Goal: Task Accomplishment & Management: Use online tool/utility

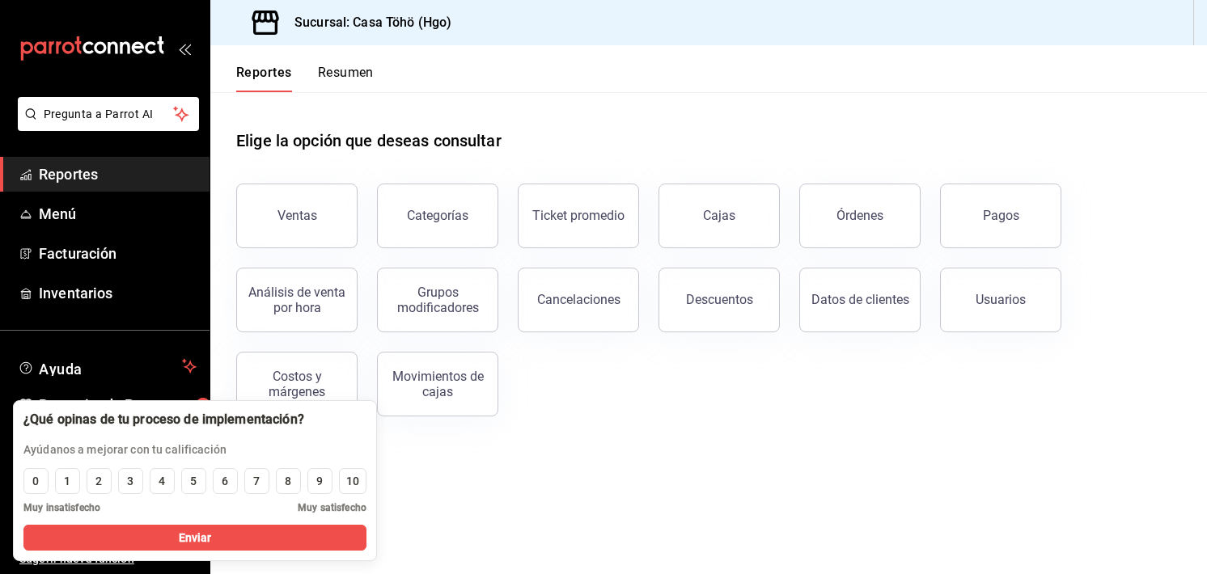
click at [422, 496] on main "Elige la opción que deseas consultar Ventas Categorías Ticket promedio Cajas Ór…" at bounding box center [708, 333] width 997 height 482
click at [162, 477] on div "4" at bounding box center [162, 481] width 6 height 17
click at [163, 532] on button "Enviar" at bounding box center [194, 538] width 343 height 26
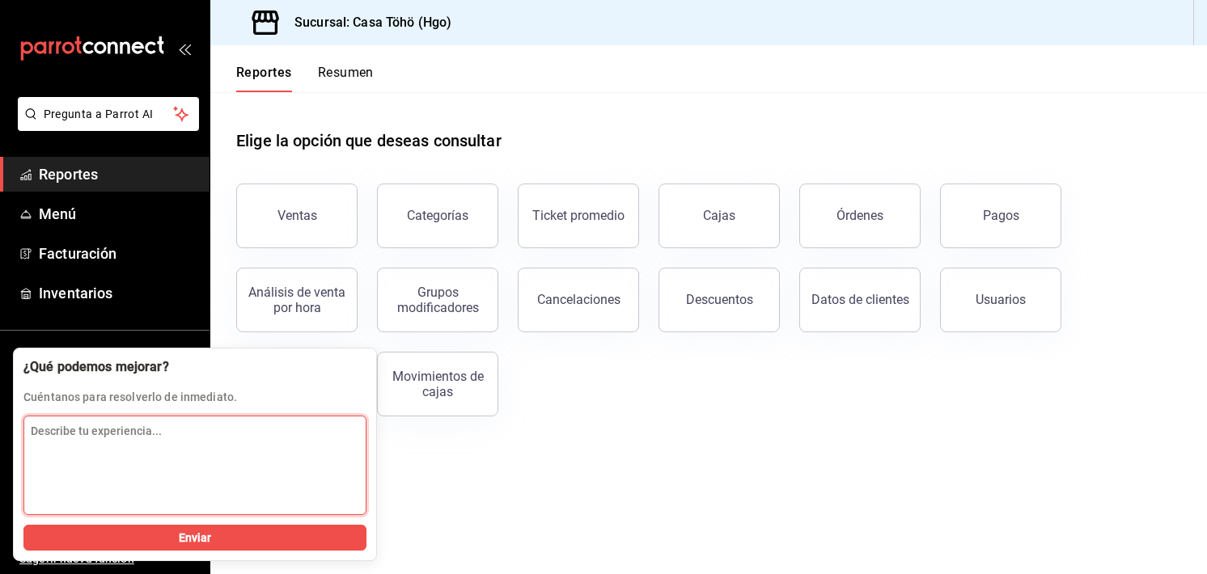
click at [217, 453] on textarea "Describe tu experiencia..." at bounding box center [194, 466] width 343 height 100
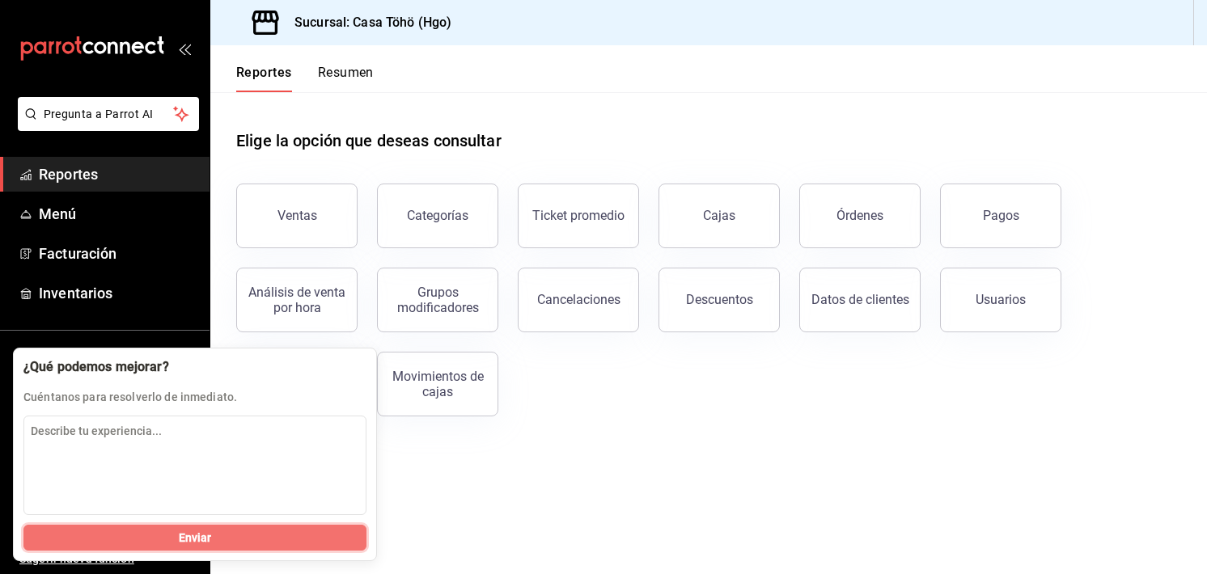
click at [188, 541] on span "Enviar" at bounding box center [195, 538] width 33 height 17
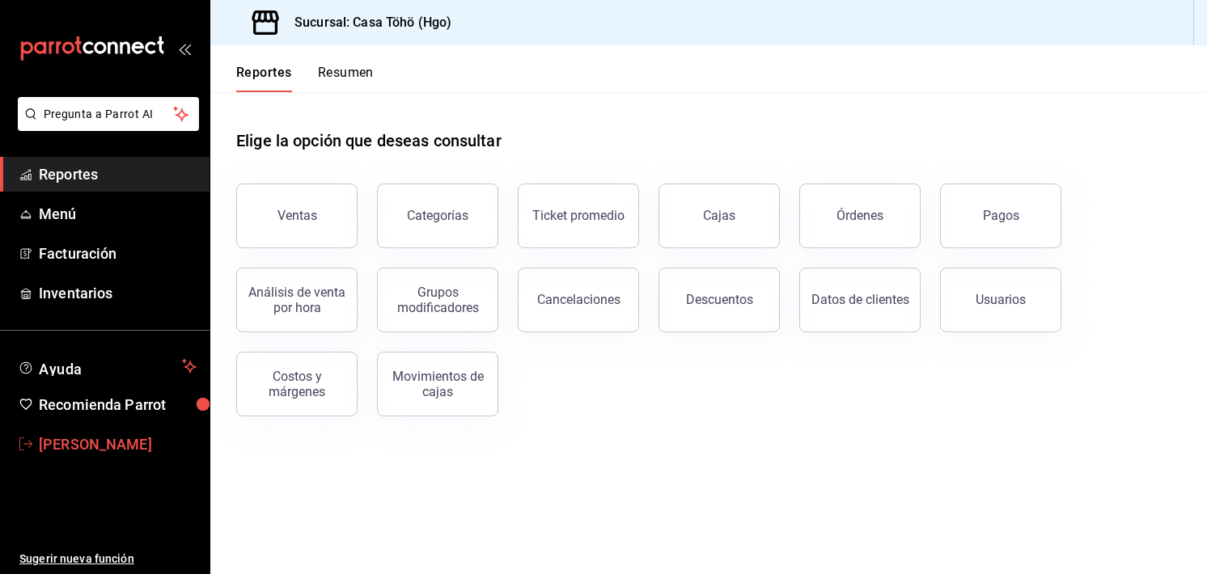
click at [113, 434] on span "[PERSON_NAME]" at bounding box center [118, 445] width 158 height 22
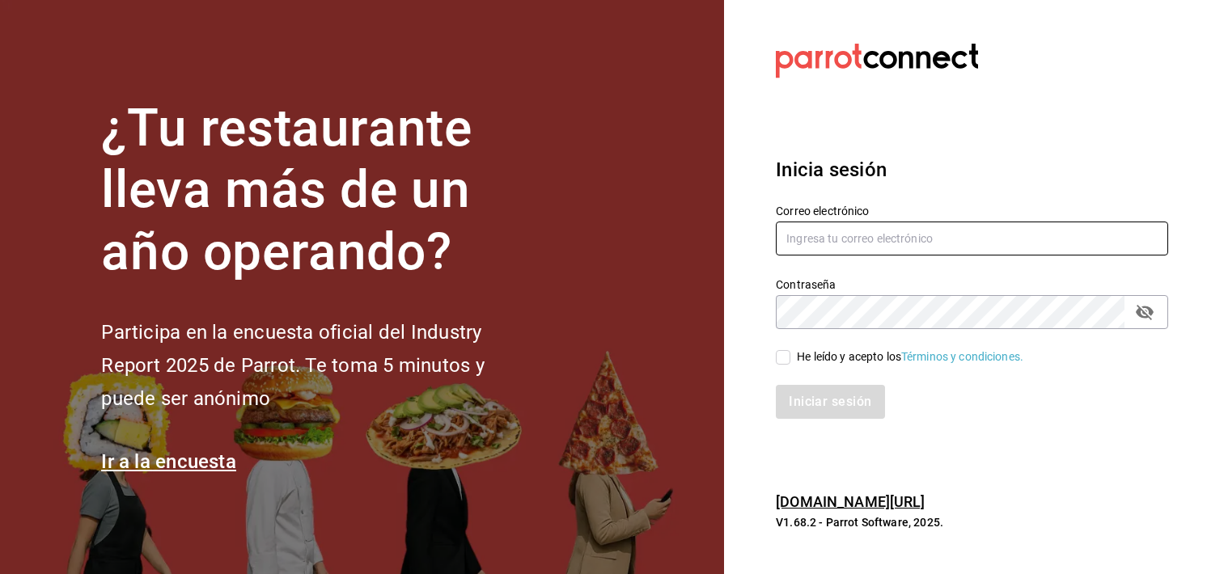
click at [920, 235] on input "text" at bounding box center [972, 239] width 392 height 34
type input "[EMAIL_ADDRESS][DOMAIN_NAME]"
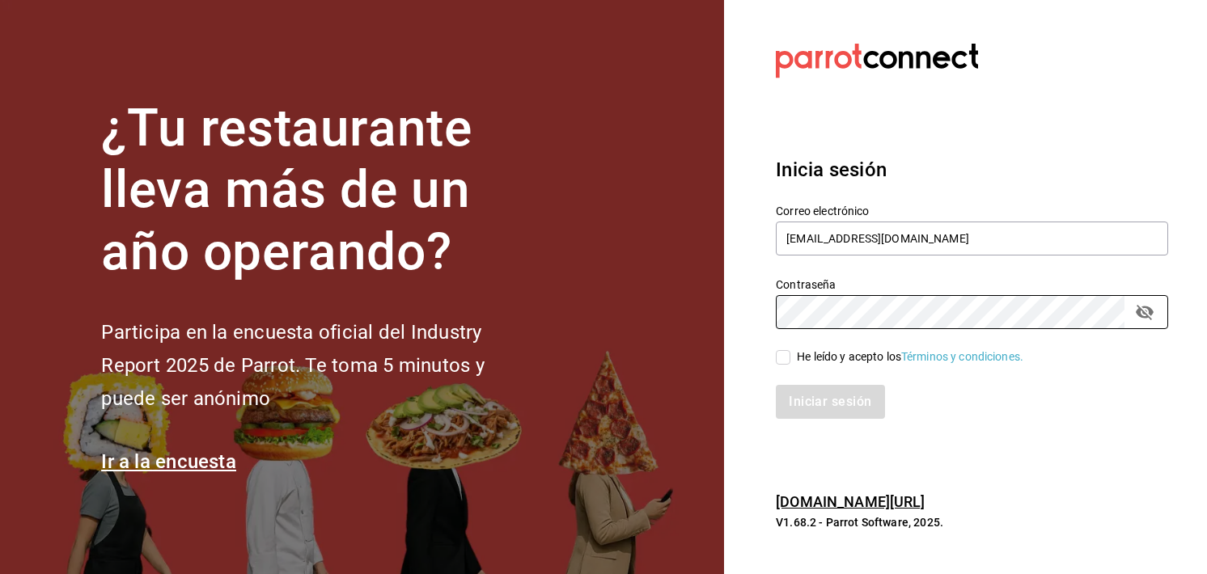
click at [801, 354] on div "He leído y acepto los Términos y condiciones." at bounding box center [910, 357] width 227 height 17
click at [790, 354] on input "He leído y acepto los Términos y condiciones." at bounding box center [783, 357] width 15 height 15
checkbox input "true"
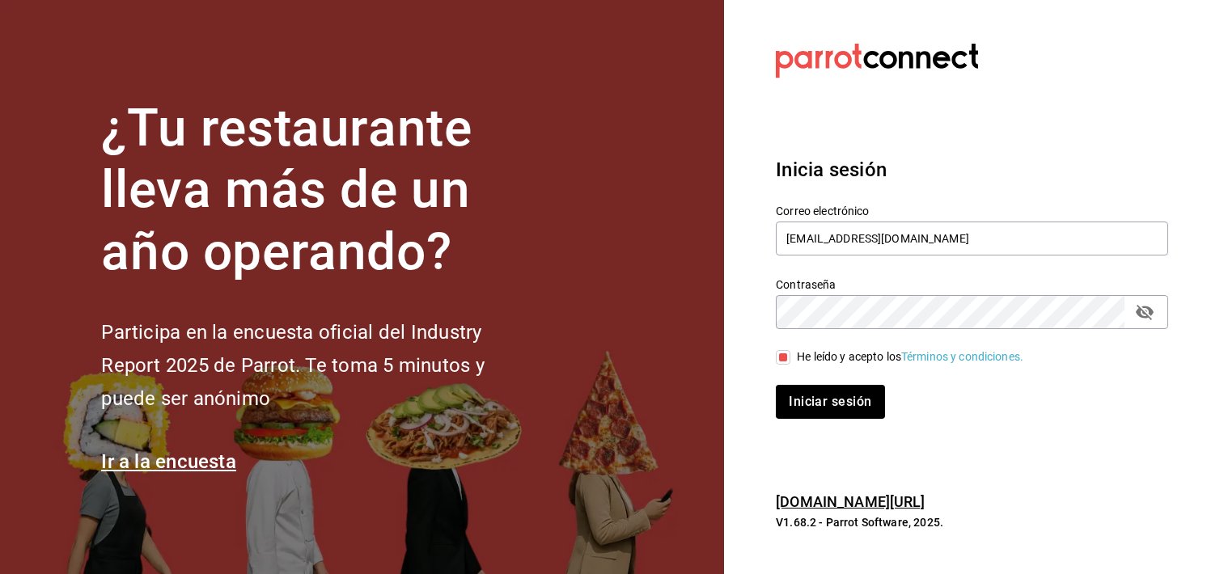
click at [1140, 311] on icon "passwordField" at bounding box center [1145, 312] width 18 height 15
click at [850, 404] on button "Iniciar sesión" at bounding box center [831, 402] width 110 height 34
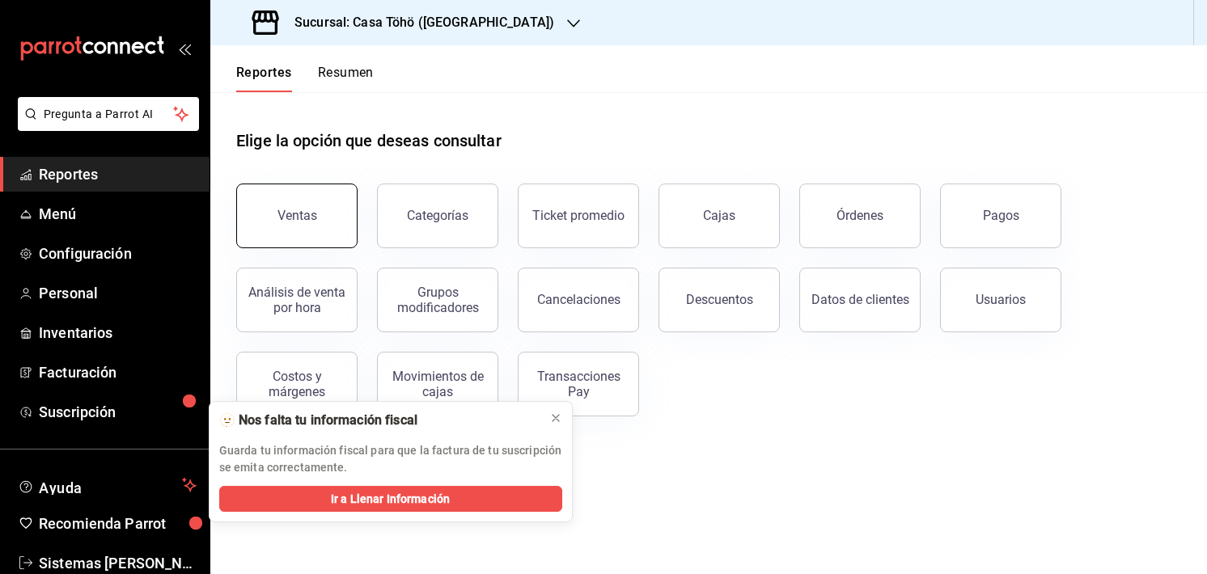
click at [291, 228] on button "Ventas" at bounding box center [296, 216] width 121 height 65
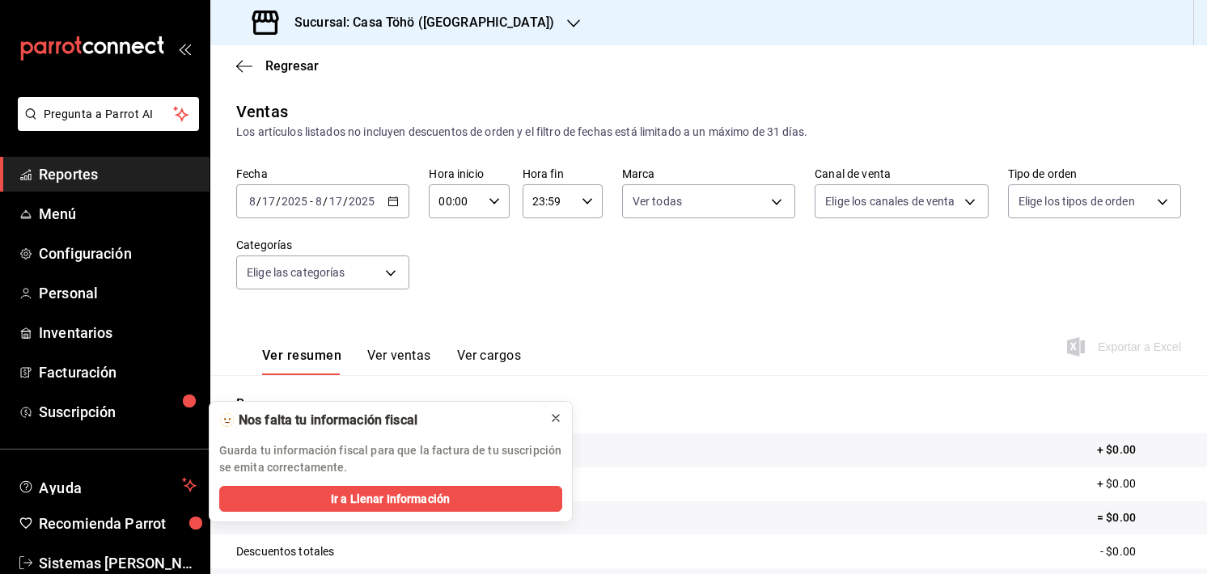
click at [557, 413] on icon at bounding box center [555, 418] width 13 height 13
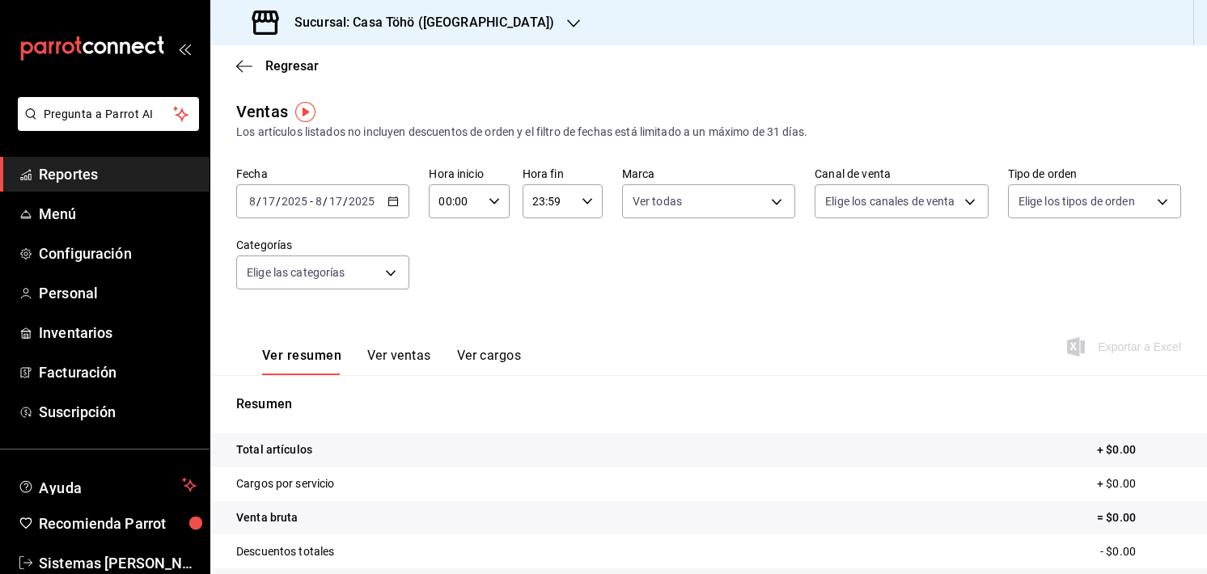
click at [445, 13] on h3 "Sucursal: Casa Töhö (Caja)" at bounding box center [418, 22] width 273 height 19
click at [359, 108] on div "Casa Töhö (Hgo)" at bounding box center [331, 106] width 217 height 17
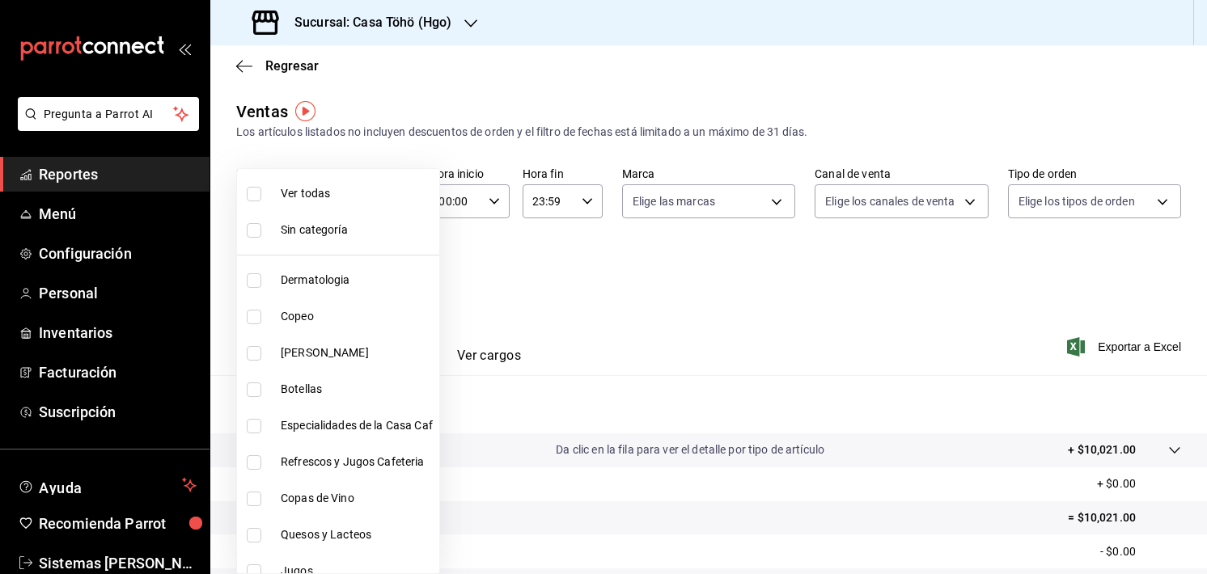
click at [360, 271] on body "Pregunta a Parrot AI Reportes Menú Configuración Personal Inventarios Facturaci…" at bounding box center [603, 287] width 1207 height 574
click at [511, 286] on div at bounding box center [603, 287] width 1207 height 574
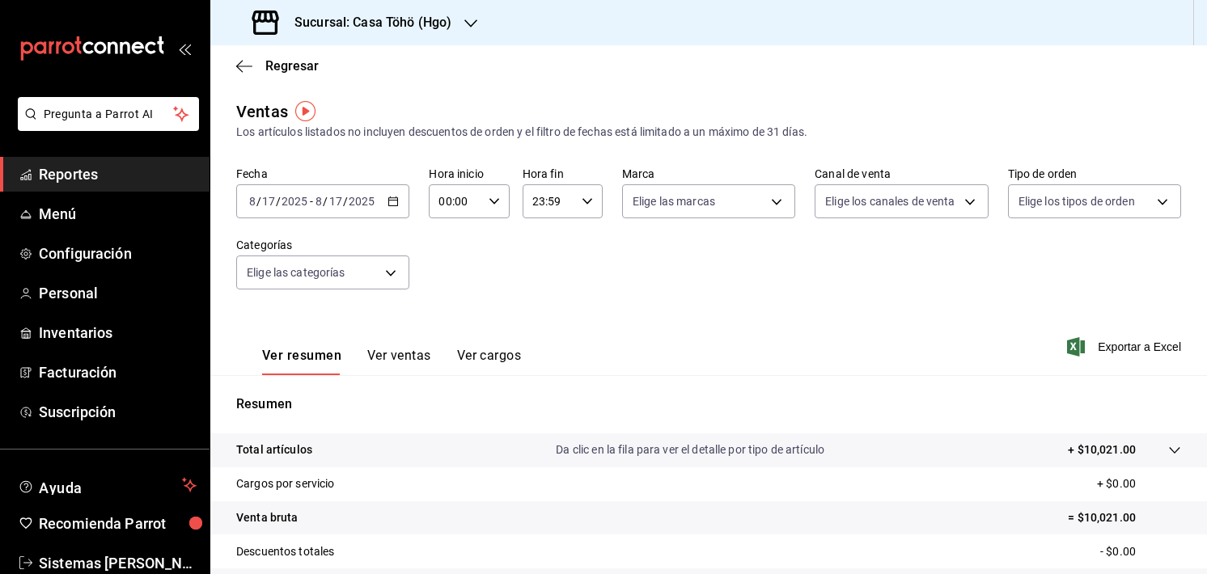
click at [388, 201] on \(Stroke\) "button" at bounding box center [393, 201] width 10 height 9
click at [488, 256] on div "Fecha 2025-08-17 8 / 17 / 2025 - 2025-08-17 8 / 17 / 2025 Hora inicio 00:00 Hor…" at bounding box center [708, 238] width 945 height 142
click at [102, 172] on span "Reportes" at bounding box center [118, 174] width 158 height 22
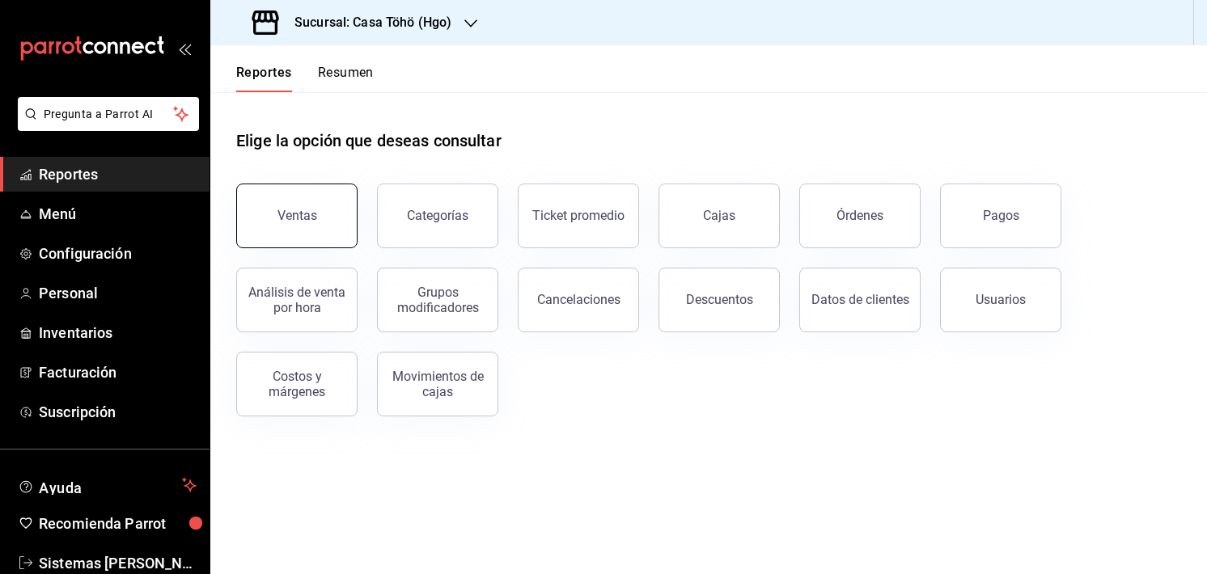
click at [321, 222] on button "Ventas" at bounding box center [296, 216] width 121 height 65
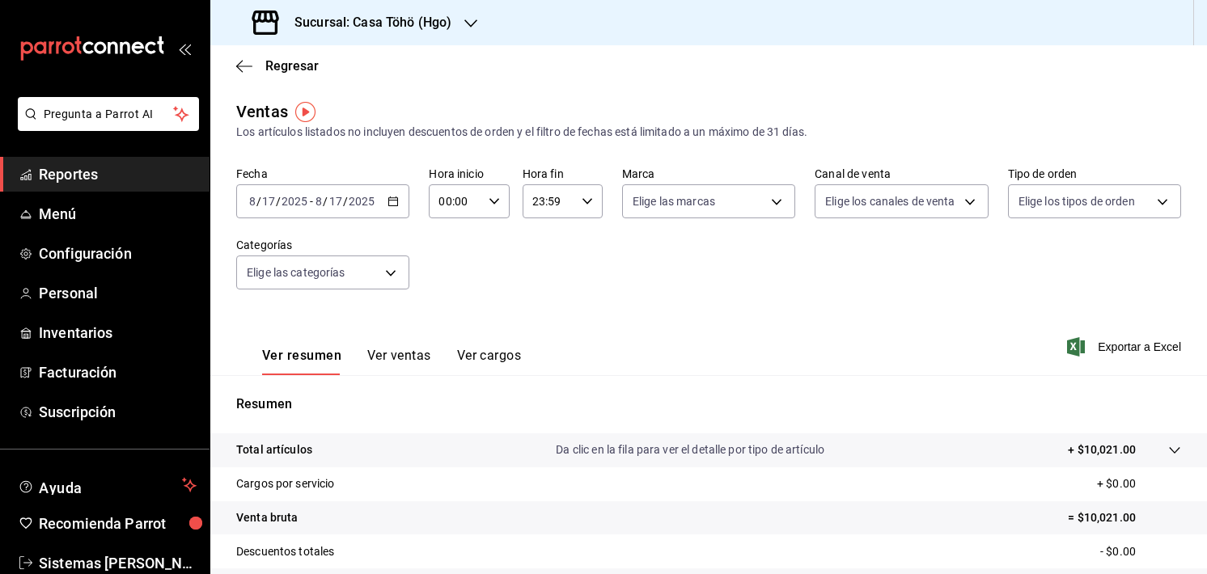
click at [249, 84] on div "Regresar" at bounding box center [708, 65] width 997 height 41
click at [239, 65] on icon "button" at bounding box center [244, 66] width 16 height 15
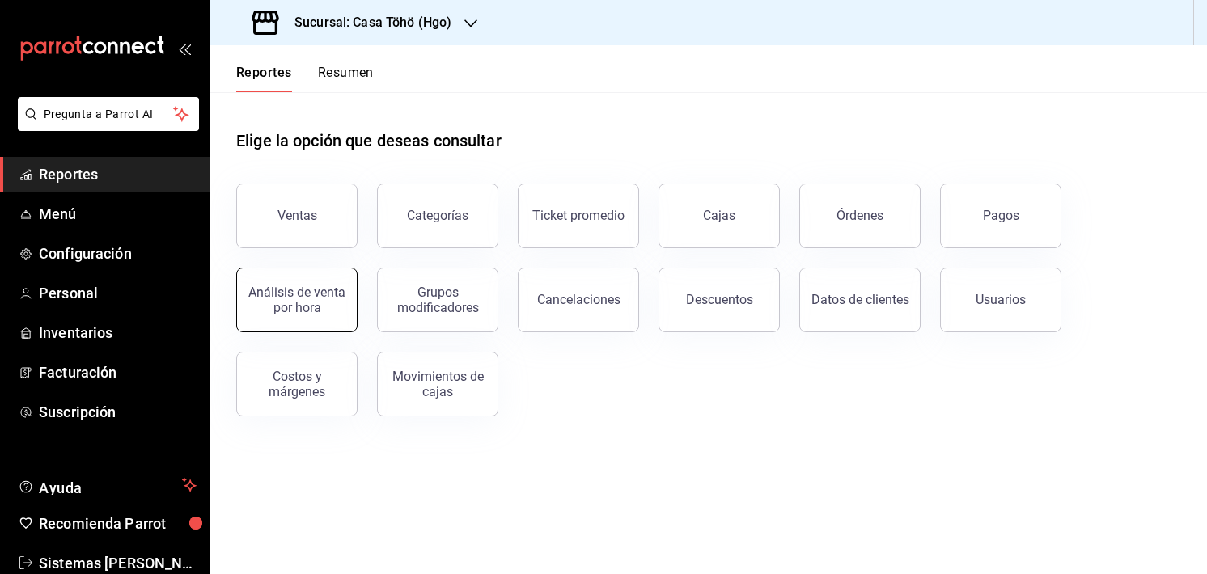
click at [350, 310] on button "Análisis de venta por hora" at bounding box center [296, 300] width 121 height 65
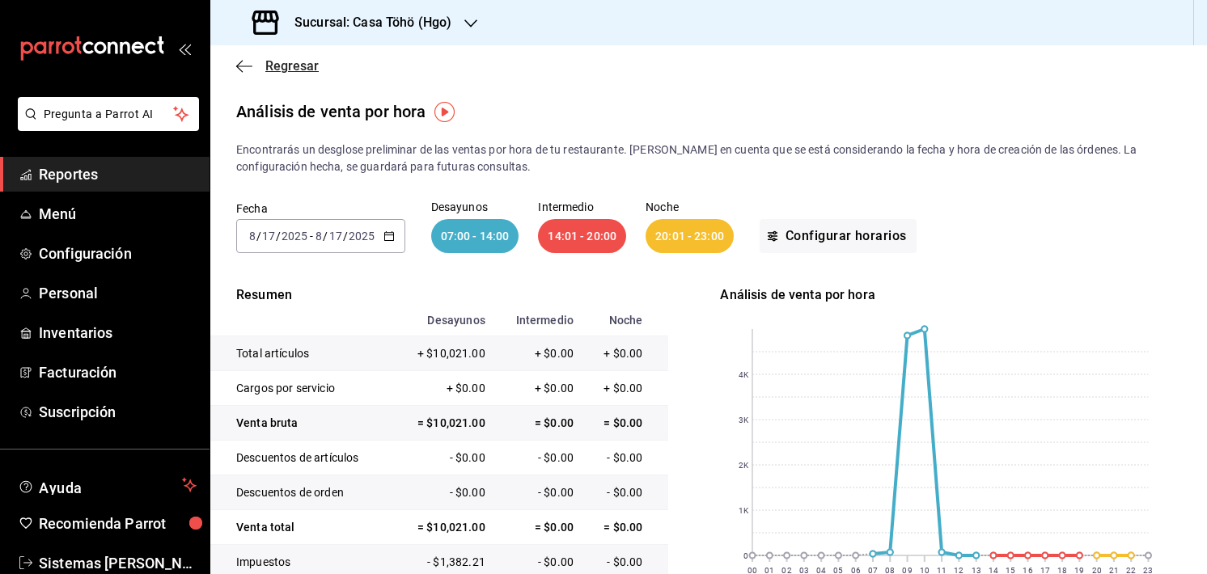
click at [247, 71] on icon "button" at bounding box center [244, 66] width 16 height 15
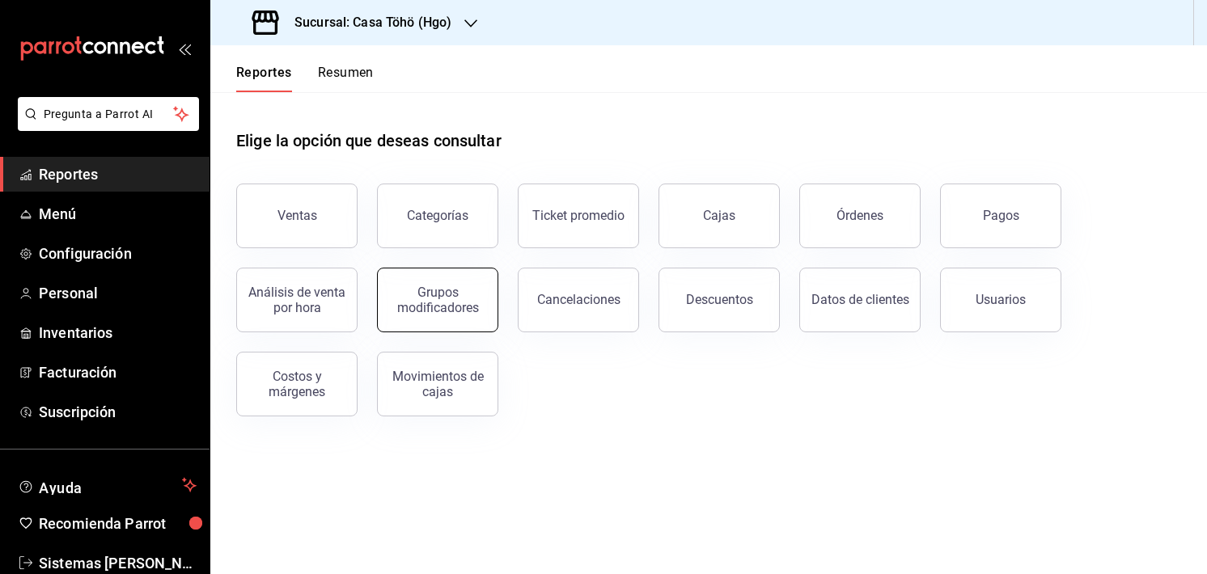
click at [451, 301] on div "Grupos modificadores" at bounding box center [438, 300] width 100 height 31
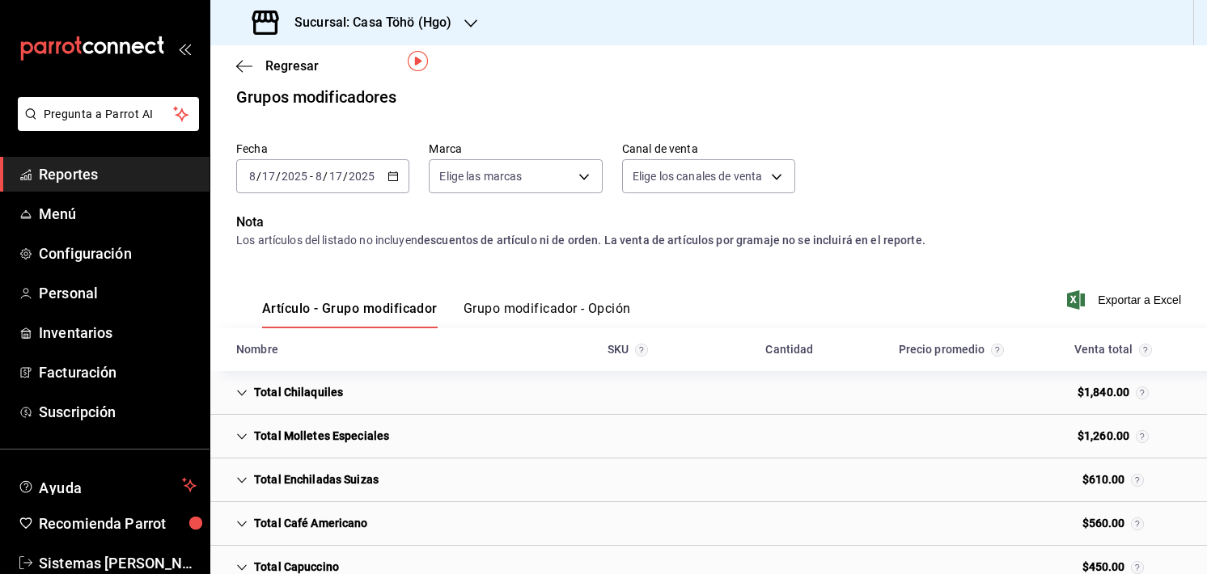
scroll to position [8, 0]
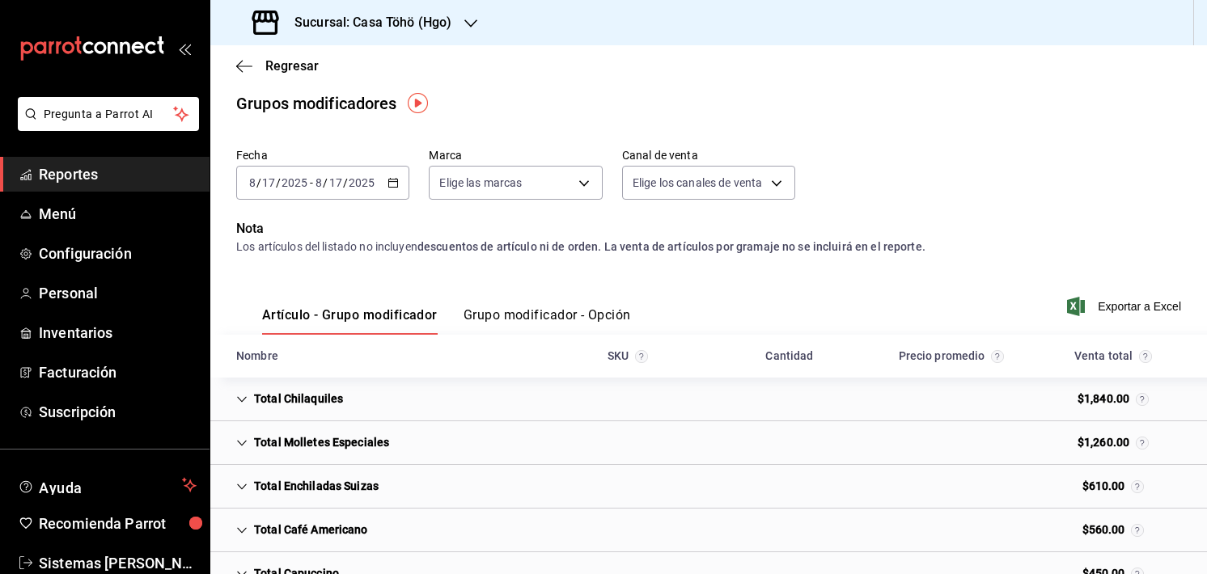
click at [477, 315] on button "Grupo modificador - Opción" at bounding box center [547, 321] width 167 height 28
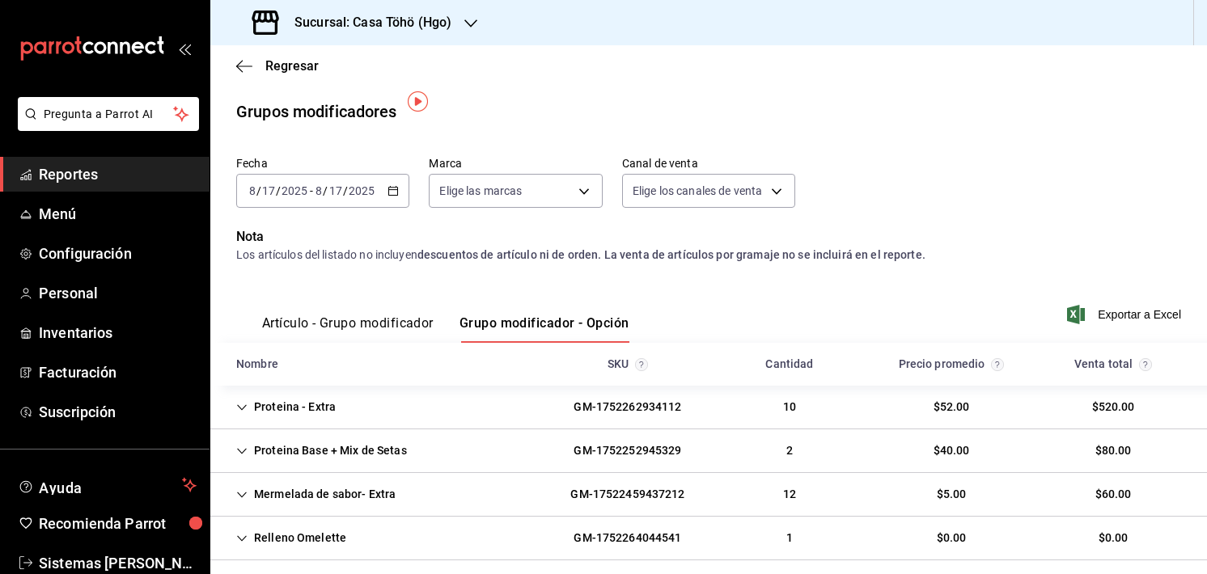
scroll to position [87, 0]
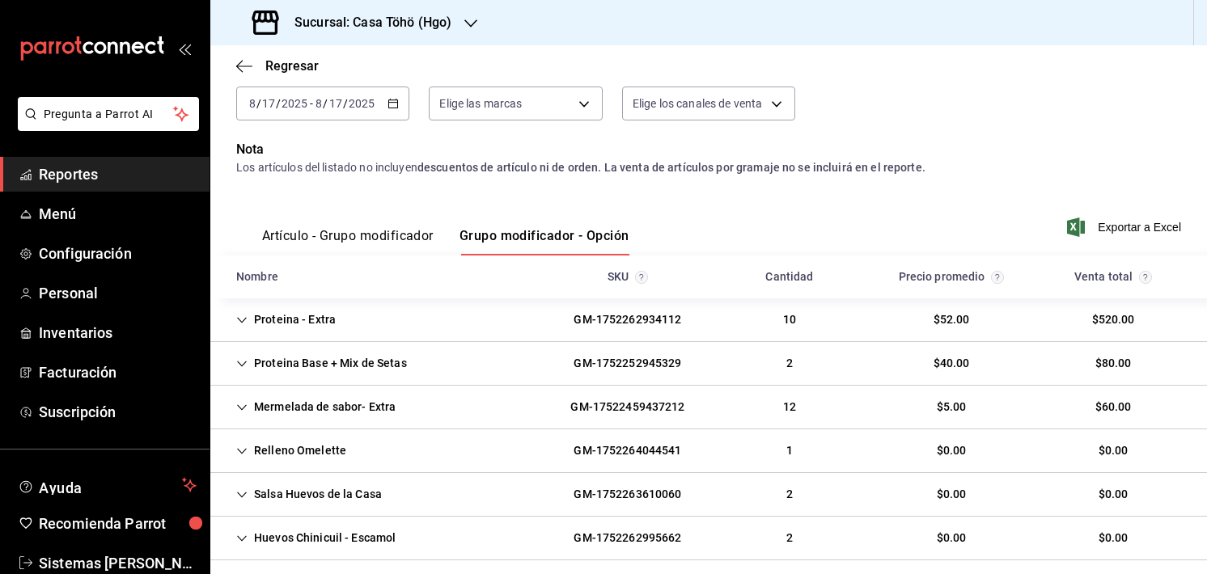
click at [247, 318] on icon "Cell" at bounding box center [241, 320] width 11 height 11
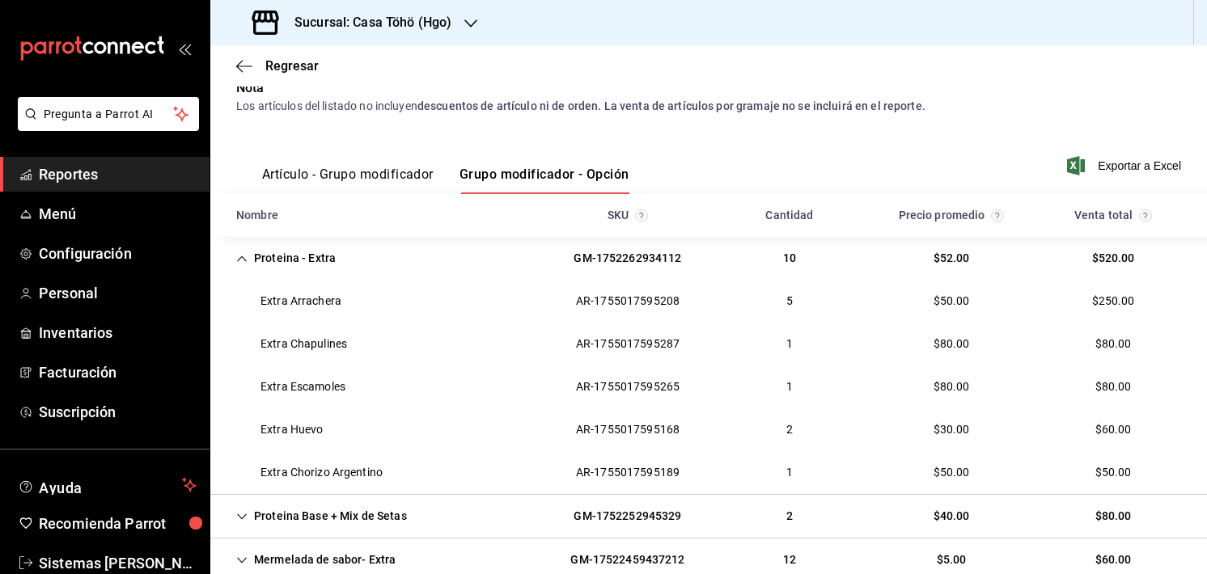
scroll to position [149, 0]
click at [282, 302] on div "Extra Arrachera" at bounding box center [288, 301] width 131 height 30
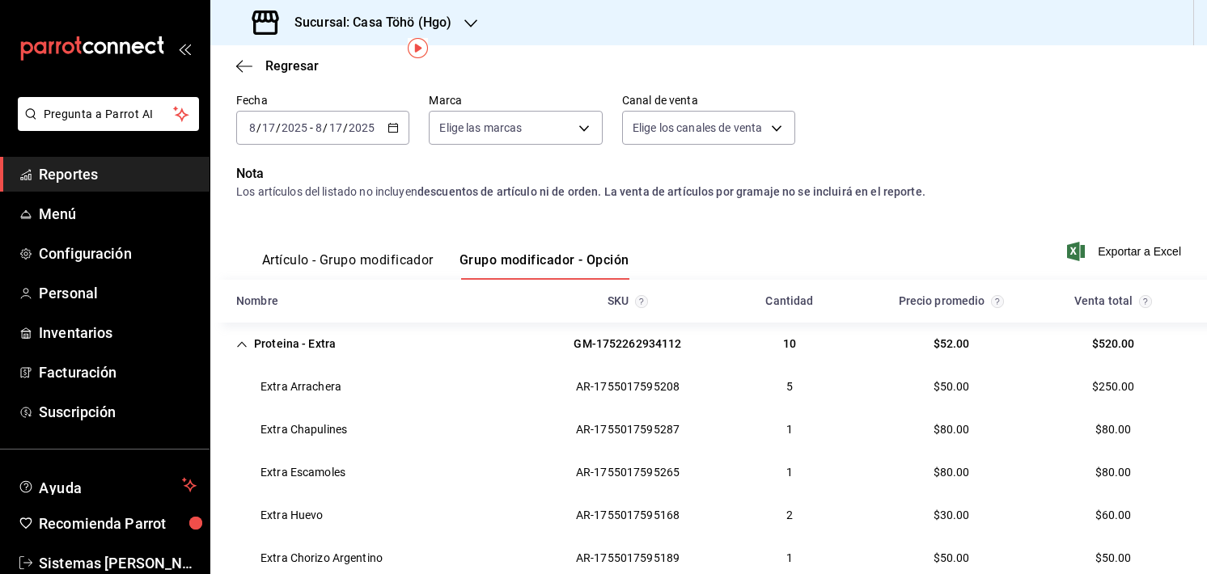
scroll to position [0, 0]
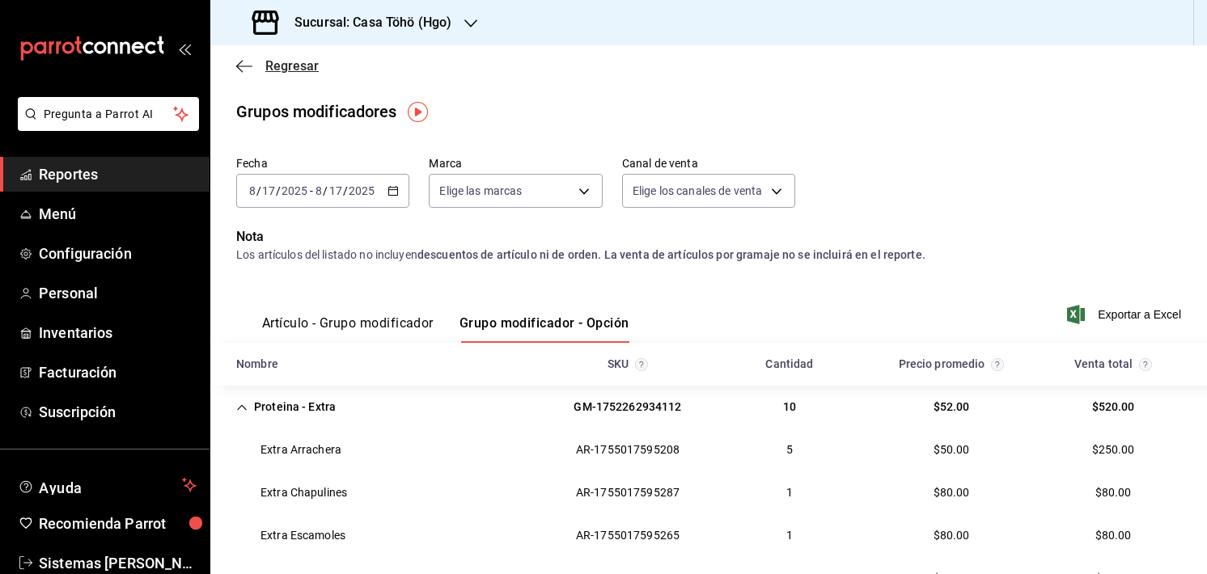
click at [250, 70] on icon "button" at bounding box center [244, 66] width 16 height 15
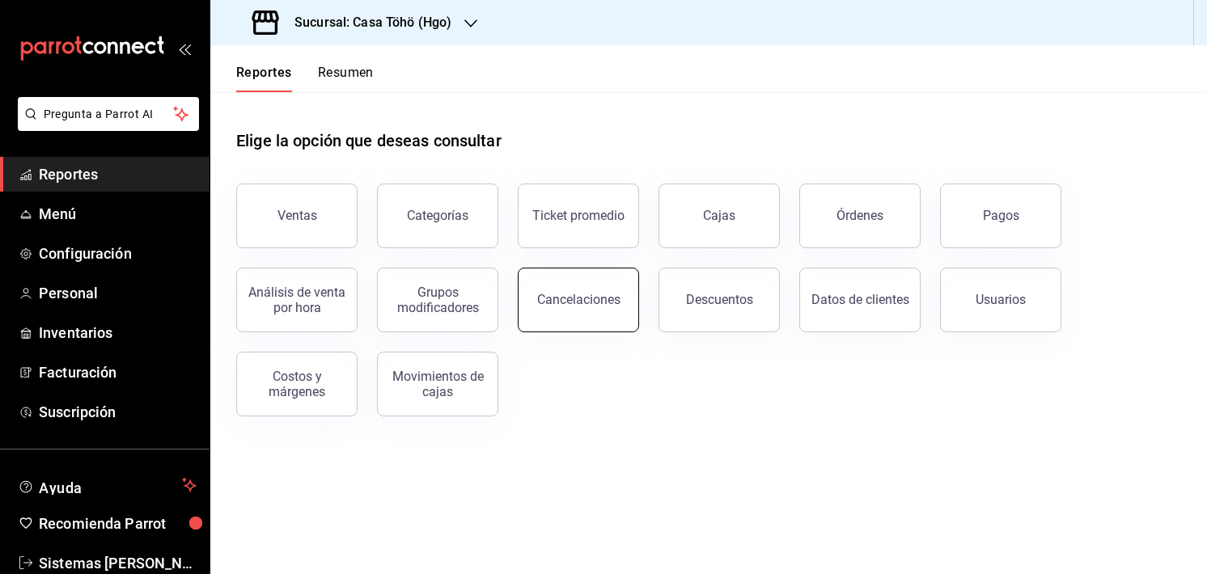
click at [553, 308] on button "Cancelaciones" at bounding box center [578, 300] width 121 height 65
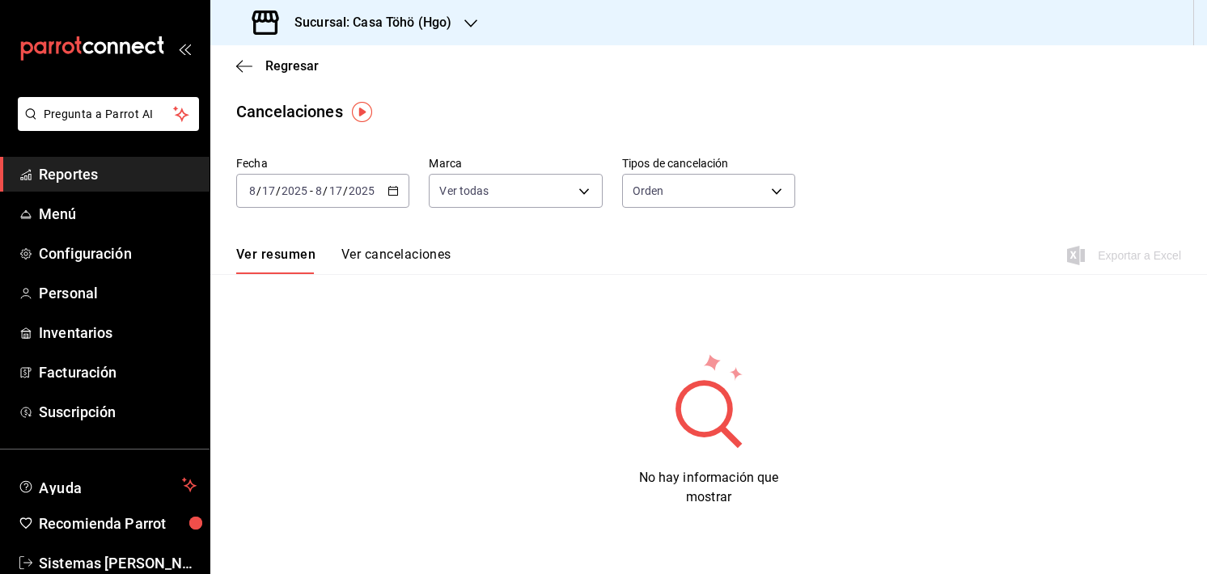
click at [405, 250] on button "Ver cancelaciones" at bounding box center [396, 261] width 110 height 28
click at [278, 242] on div "Ver resumen Ver cancelaciones Exportar a Excel" at bounding box center [708, 250] width 997 height 47
click at [278, 243] on div "Ver resumen Ver cancelaciones Exportar a Excel" at bounding box center [708, 250] width 997 height 47
click at [274, 247] on button "Ver resumen" at bounding box center [273, 261] width 75 height 28
click at [376, 202] on div "2025-08-17 8 / 17 / 2025 - 2025-08-17 8 / 17 / 2025" at bounding box center [322, 191] width 173 height 34
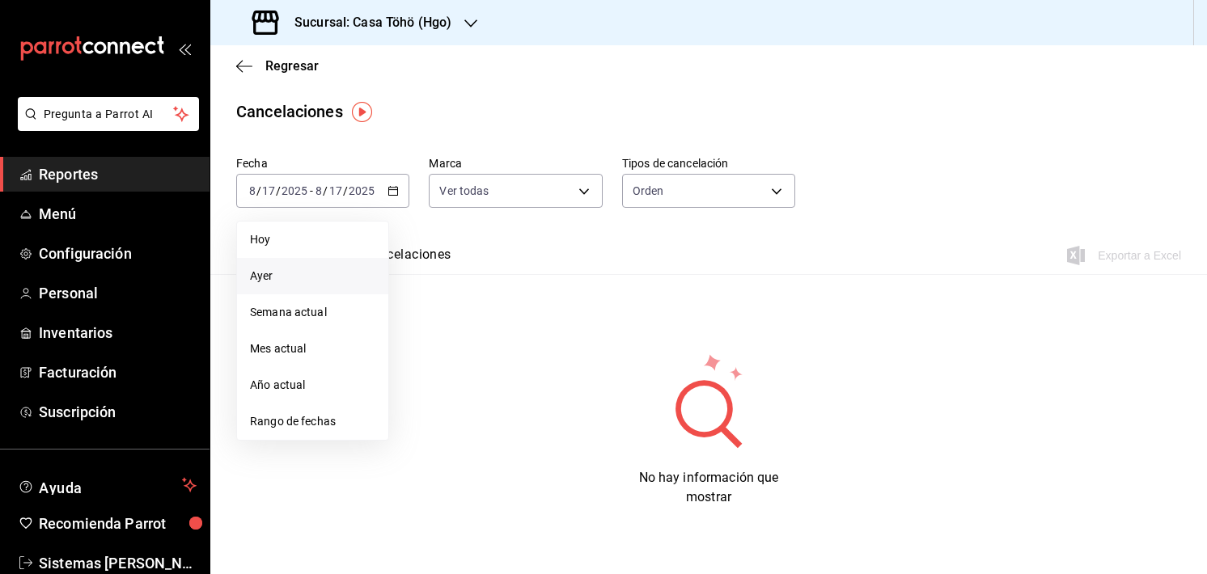
click at [317, 290] on li "Ayer" at bounding box center [312, 276] width 151 height 36
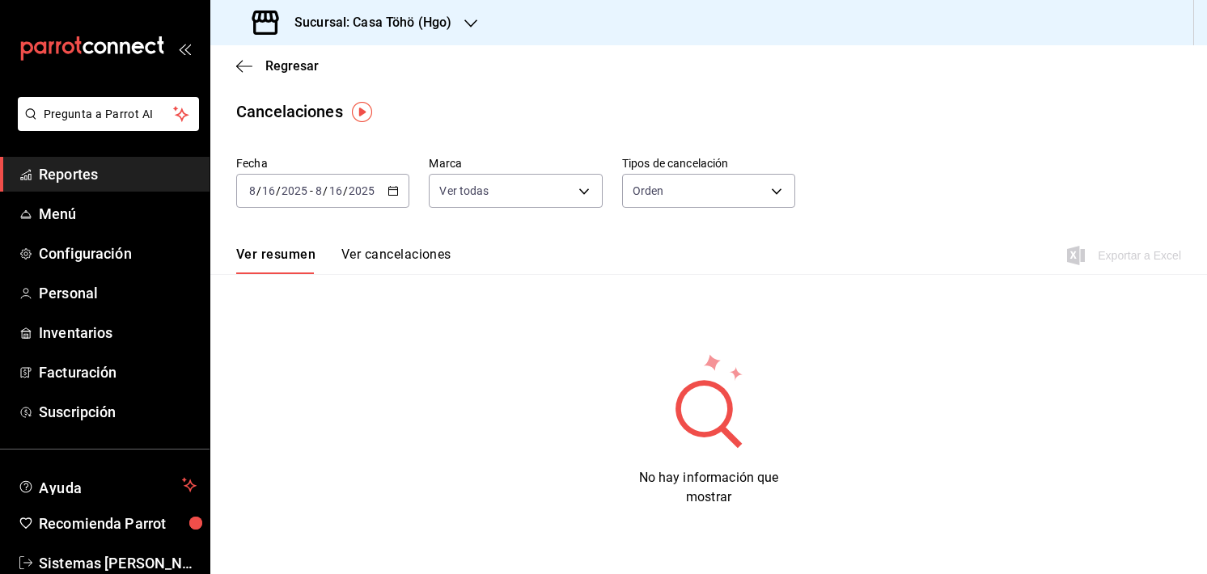
click at [365, 192] on input "2025" at bounding box center [362, 190] width 28 height 13
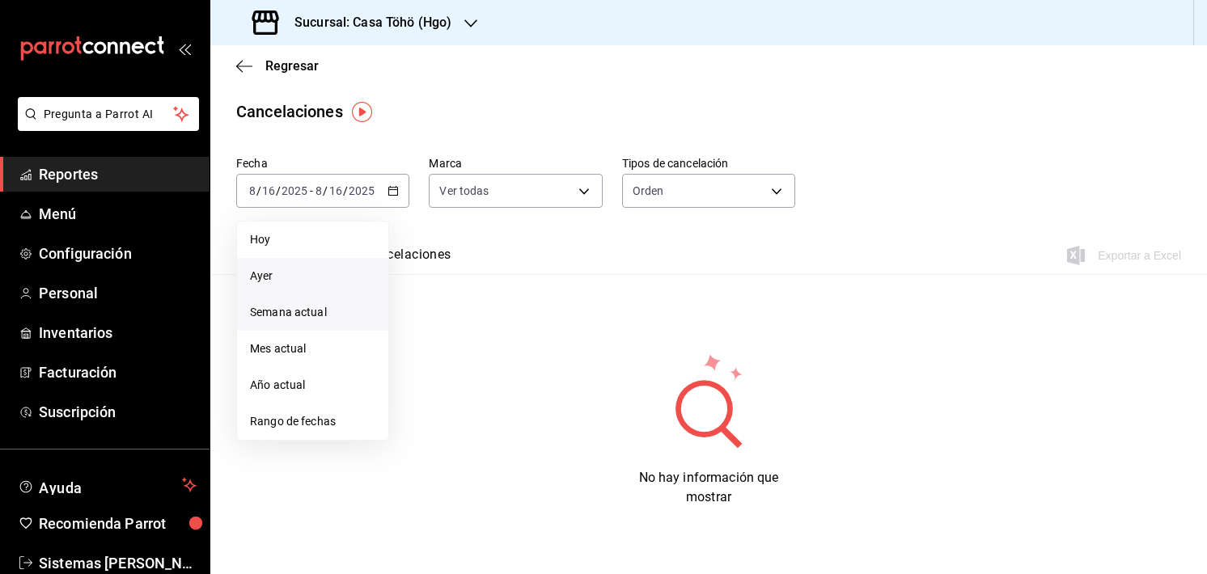
click at [326, 304] on span "Semana actual" at bounding box center [312, 312] width 125 height 17
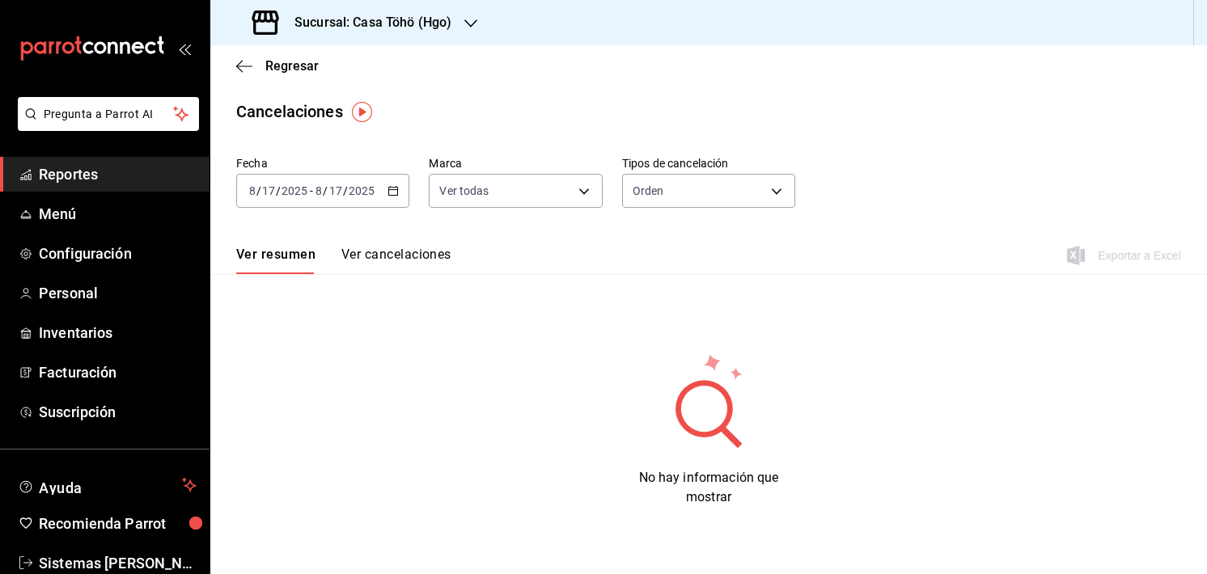
click at [379, 176] on div "2025-08-17 8 / 17 / 2025 - 2025-08-17 8 / 17 / 2025" at bounding box center [322, 191] width 173 height 34
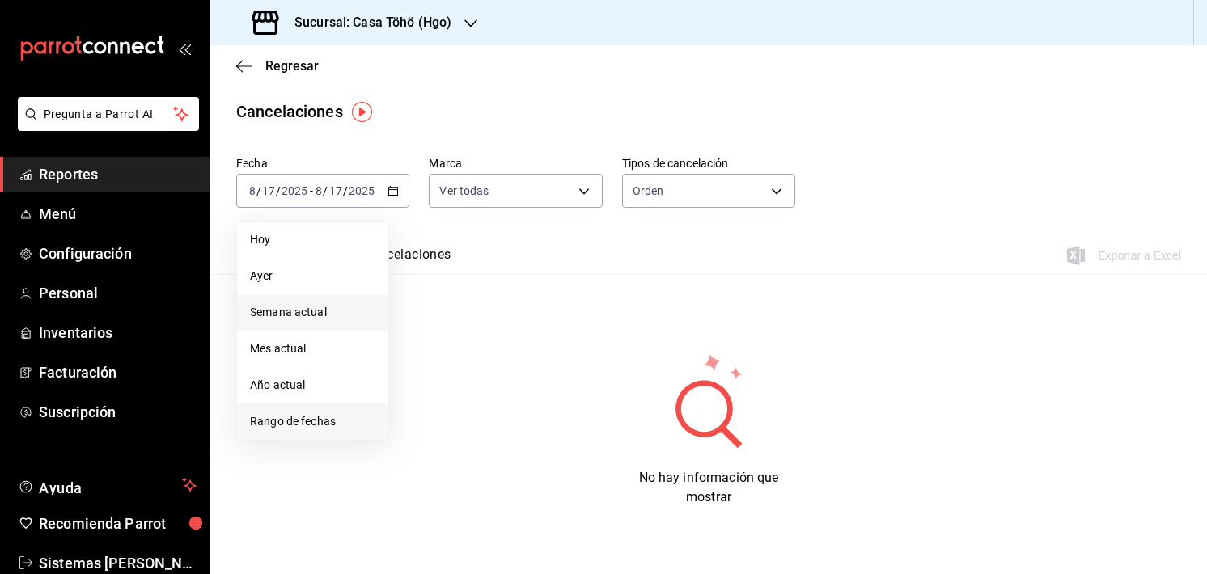
click at [302, 416] on span "Rango de fechas" at bounding box center [312, 421] width 125 height 17
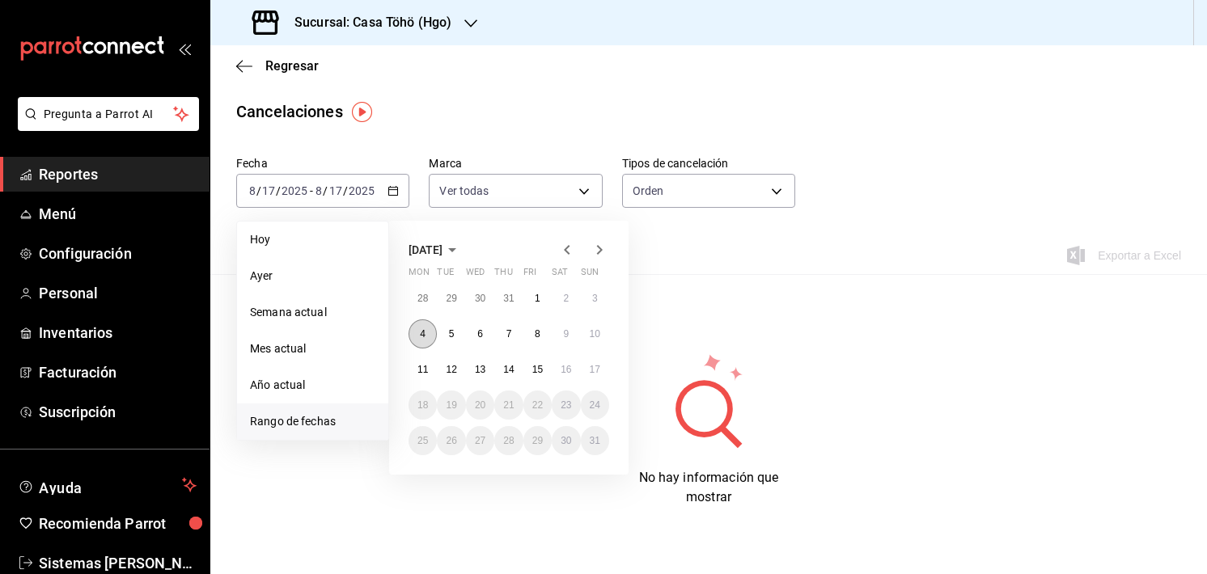
click at [422, 339] on button "4" at bounding box center [423, 334] width 28 height 29
click at [539, 367] on abbr "15" at bounding box center [537, 369] width 11 height 11
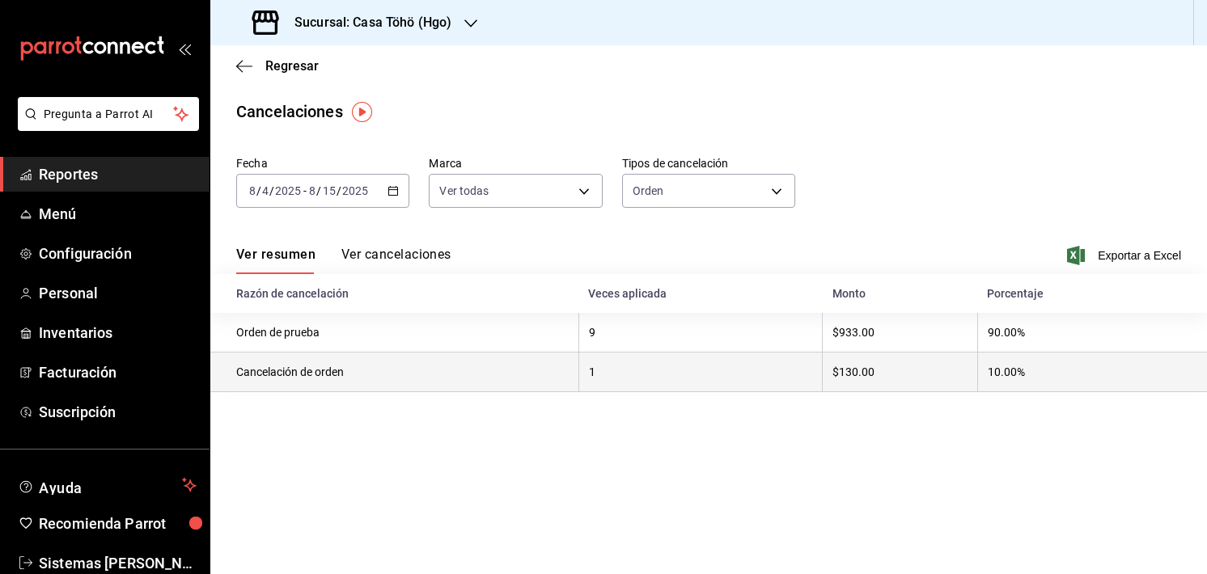
click at [463, 376] on th "Cancelación de orden" at bounding box center [394, 373] width 368 height 40
click at [713, 370] on th "1" at bounding box center [700, 373] width 244 height 40
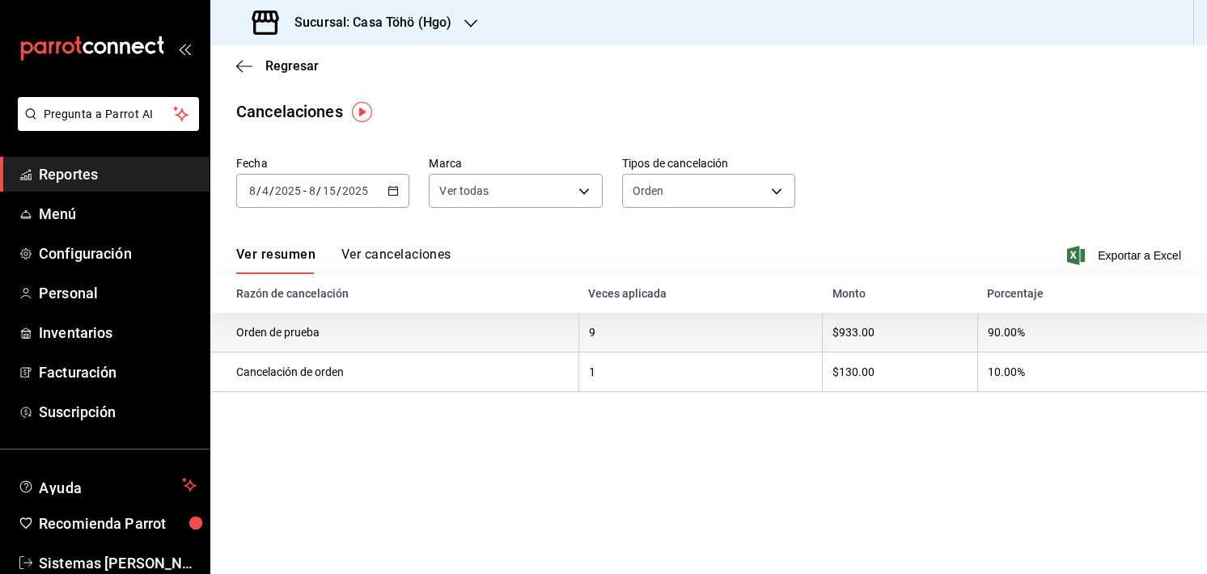
click at [867, 331] on th "$933.00" at bounding box center [900, 333] width 155 height 40
click at [723, 333] on th "9" at bounding box center [700, 333] width 244 height 40
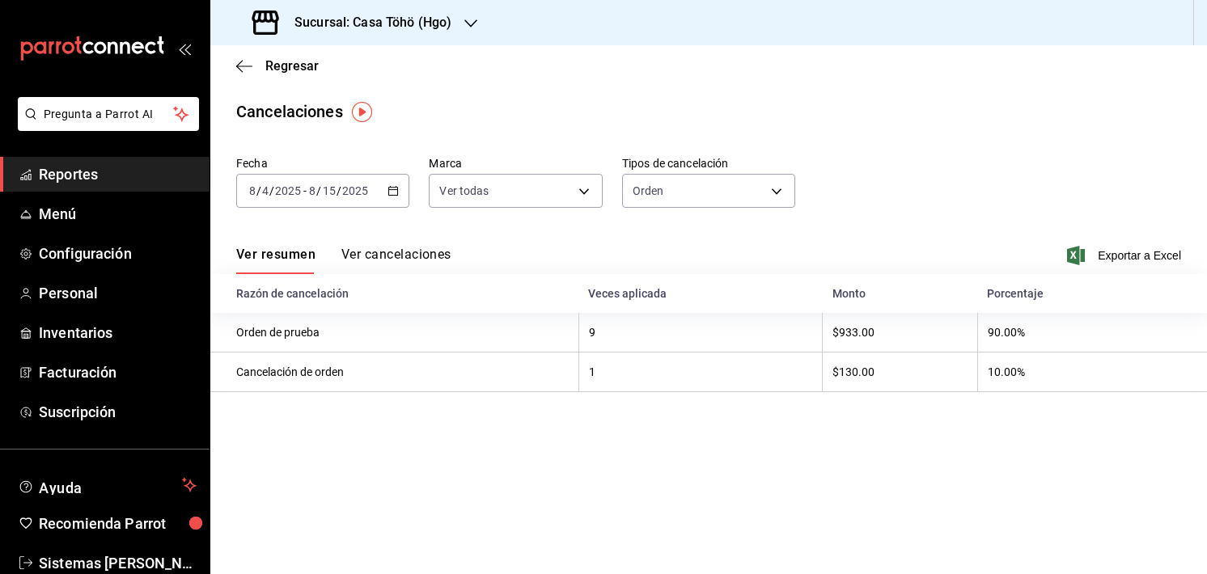
click at [657, 418] on main "Regresar Cancelaciones Fecha 2025-08-04 8 / 4 / 2025 - 2025-08-15 8 / 15 / 2025…" at bounding box center [708, 309] width 997 height 529
click at [384, 184] on div "2025-08-04 8 / 4 / 2025 - 2025-08-15 8 / 15 / 2025" at bounding box center [322, 191] width 173 height 34
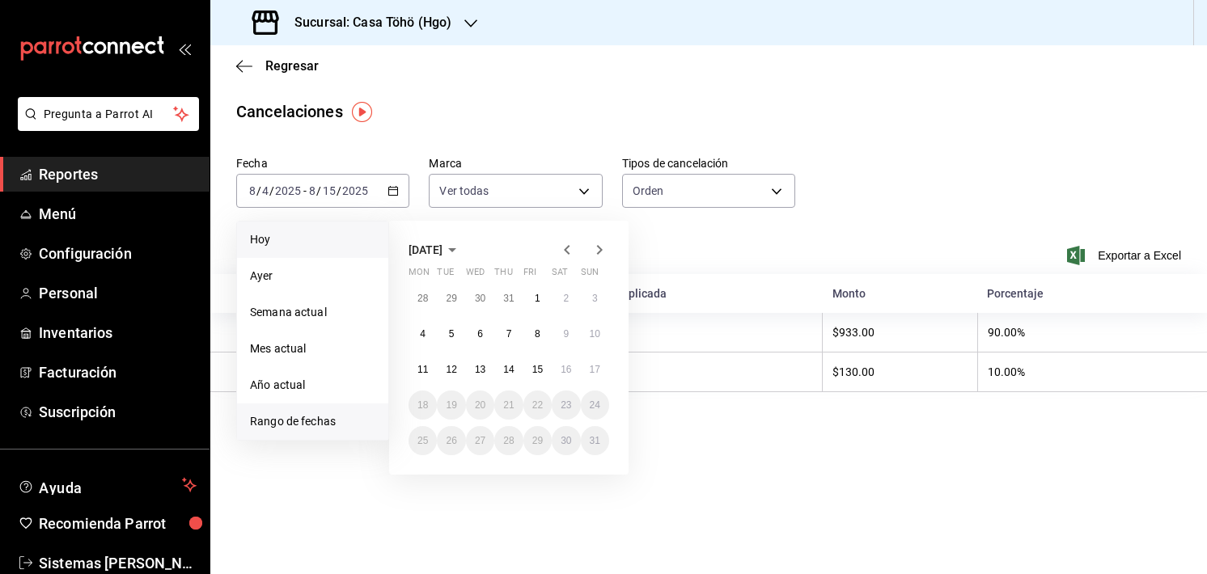
click at [320, 241] on span "Hoy" at bounding box center [312, 239] width 125 height 17
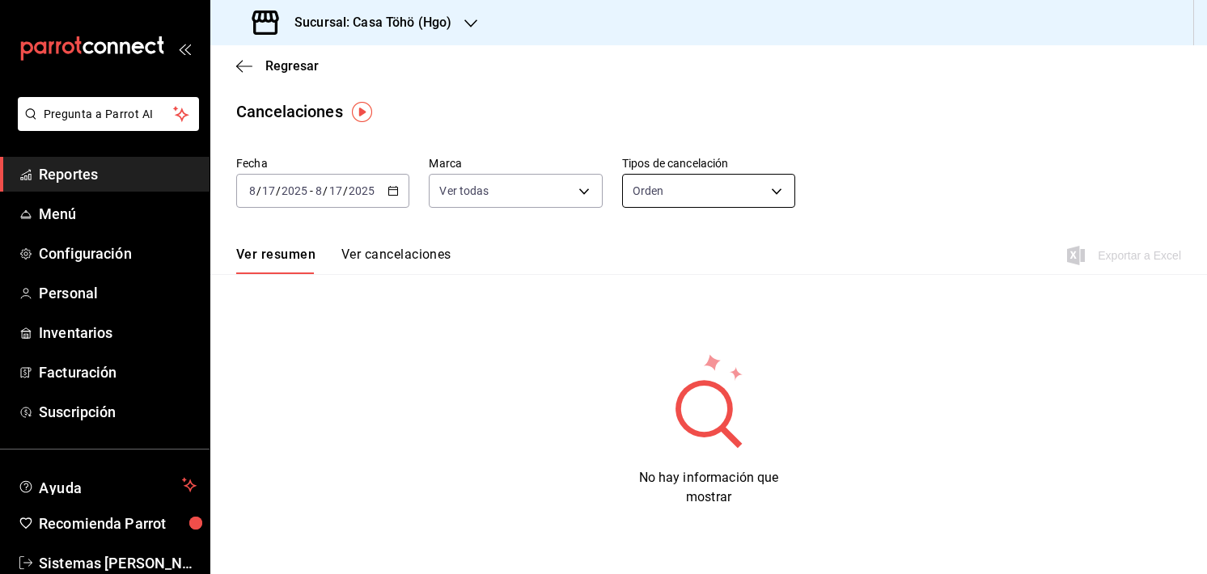
click at [651, 187] on body "Pregunta a Parrot AI Reportes Menú Configuración Personal Inventarios Facturaci…" at bounding box center [603, 287] width 1207 height 574
click at [643, 260] on li "Artículo" at bounding box center [703, 268] width 170 height 27
type input "ORDER_ITEM"
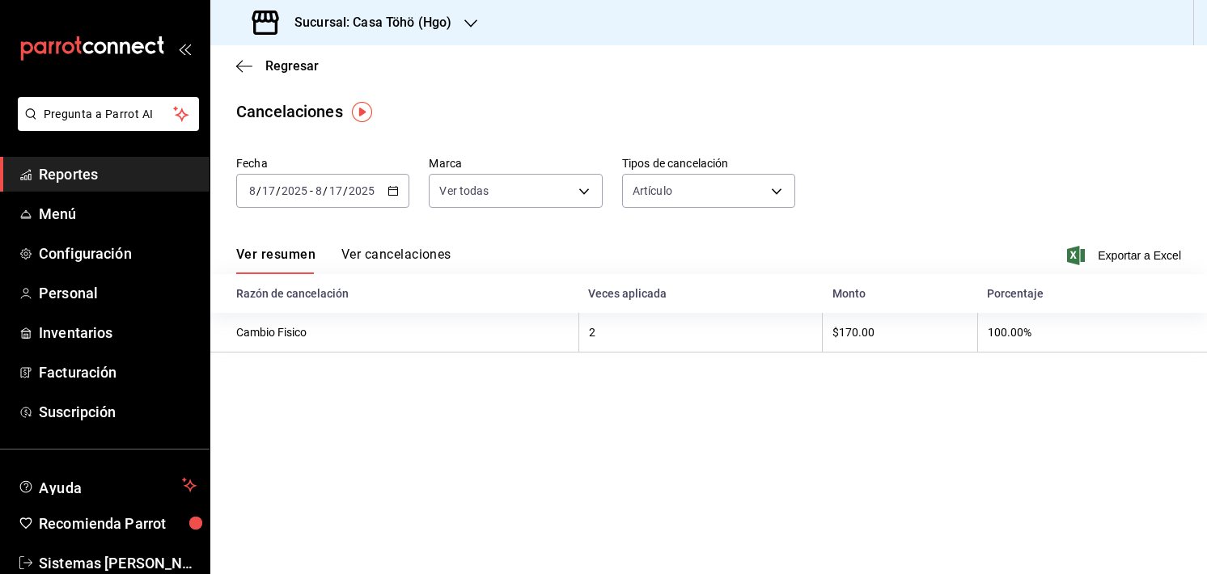
click at [437, 264] on button "Ver cancelaciones" at bounding box center [396, 261] width 110 height 28
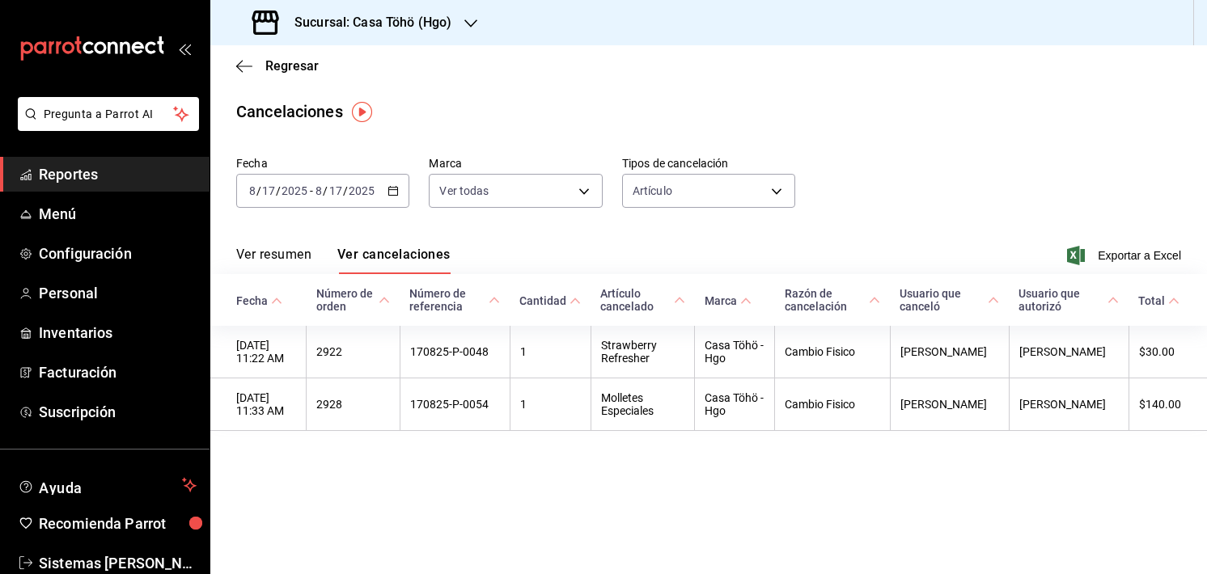
click at [320, 249] on div "Ver resumen Ver cancelaciones" at bounding box center [343, 261] width 214 height 28
click at [288, 256] on button "Ver resumen" at bounding box center [273, 261] width 75 height 28
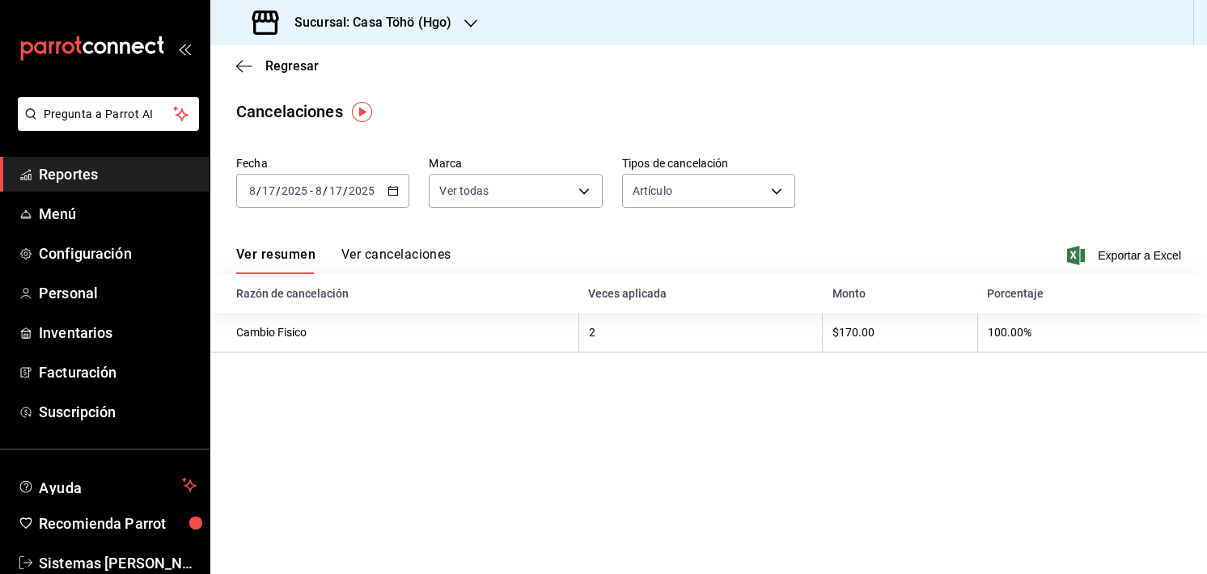
click at [401, 197] on div "2025-08-17 8 / 17 / 2025 - 2025-08-17 8 / 17 / 2025" at bounding box center [322, 191] width 173 height 34
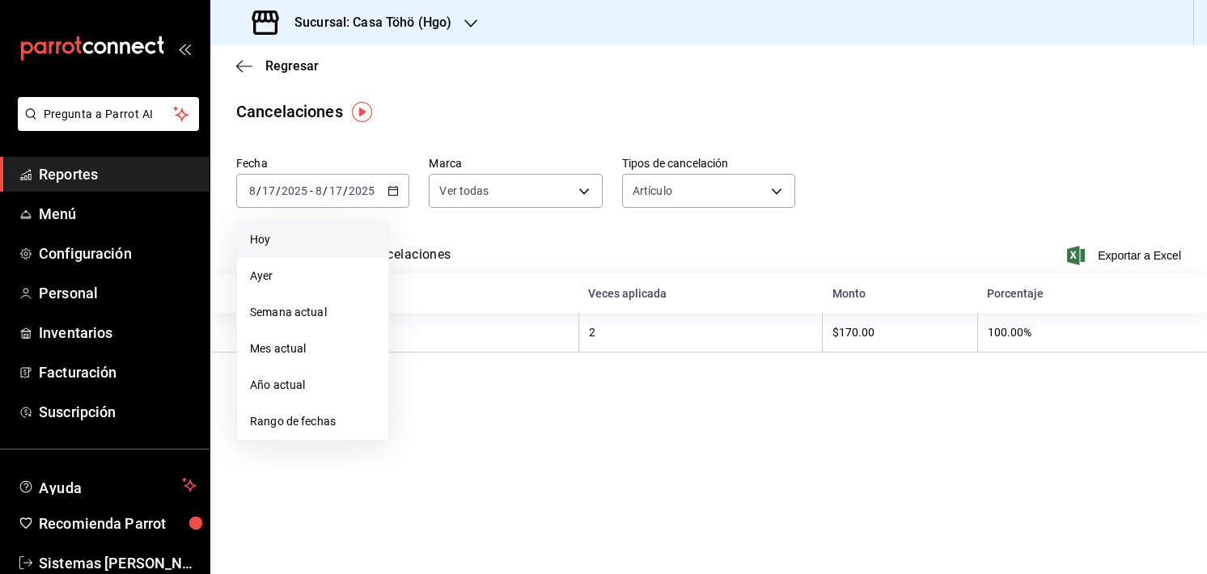
click at [353, 227] on li "Hoy" at bounding box center [312, 240] width 151 height 36
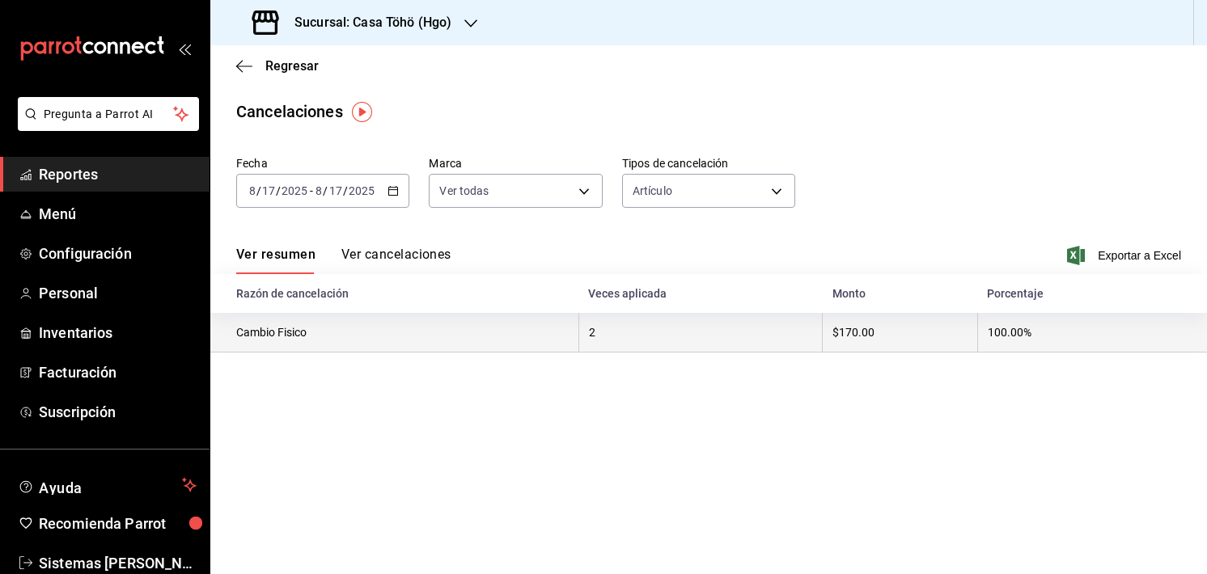
click at [379, 333] on th "Cambio Fisico" at bounding box center [394, 333] width 368 height 40
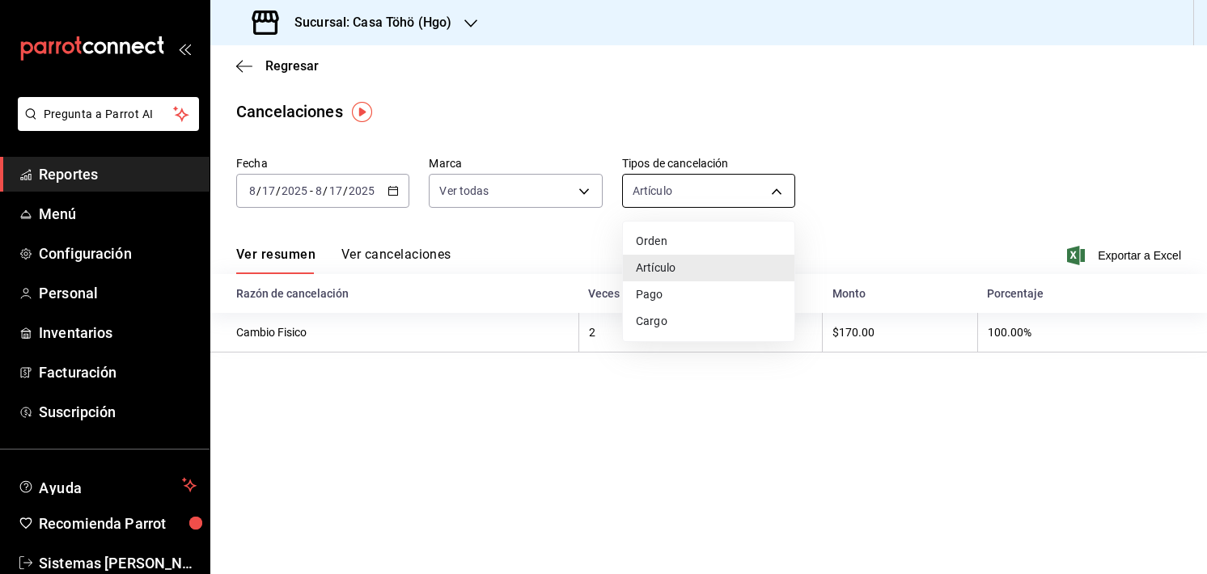
click at [660, 197] on body "Pregunta a Parrot AI Reportes Menú Configuración Personal Inventarios Facturaci…" at bounding box center [603, 287] width 1207 height 574
click at [660, 197] on div at bounding box center [603, 287] width 1207 height 574
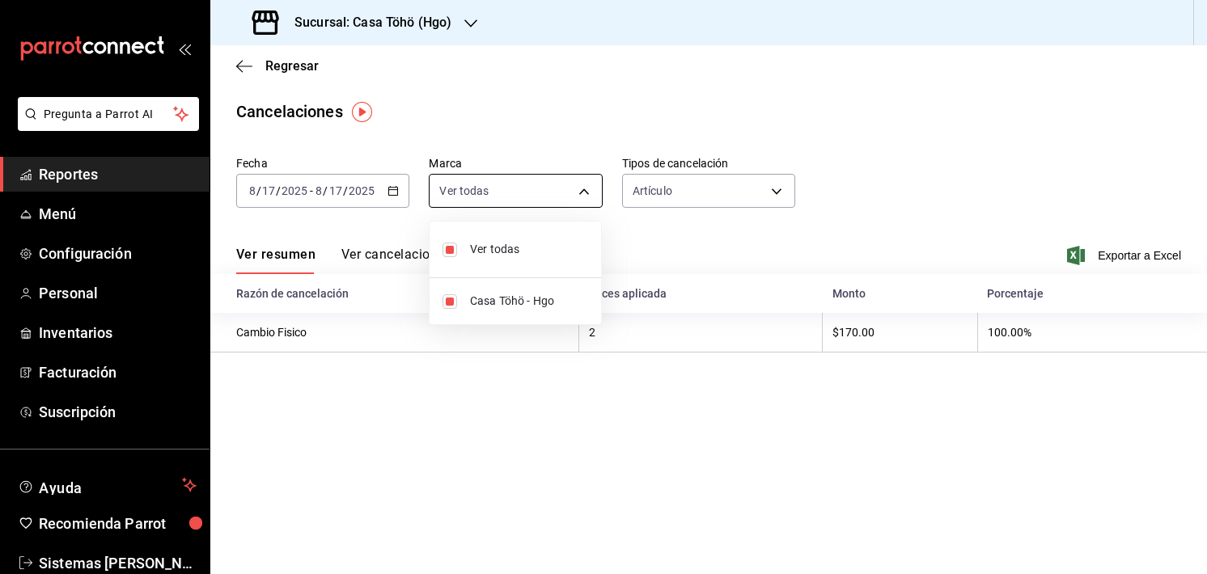
click at [566, 198] on body "Pregunta a Parrot AI Reportes Menú Configuración Personal Inventarios Facturaci…" at bounding box center [603, 287] width 1207 height 574
click at [676, 177] on div at bounding box center [603, 287] width 1207 height 574
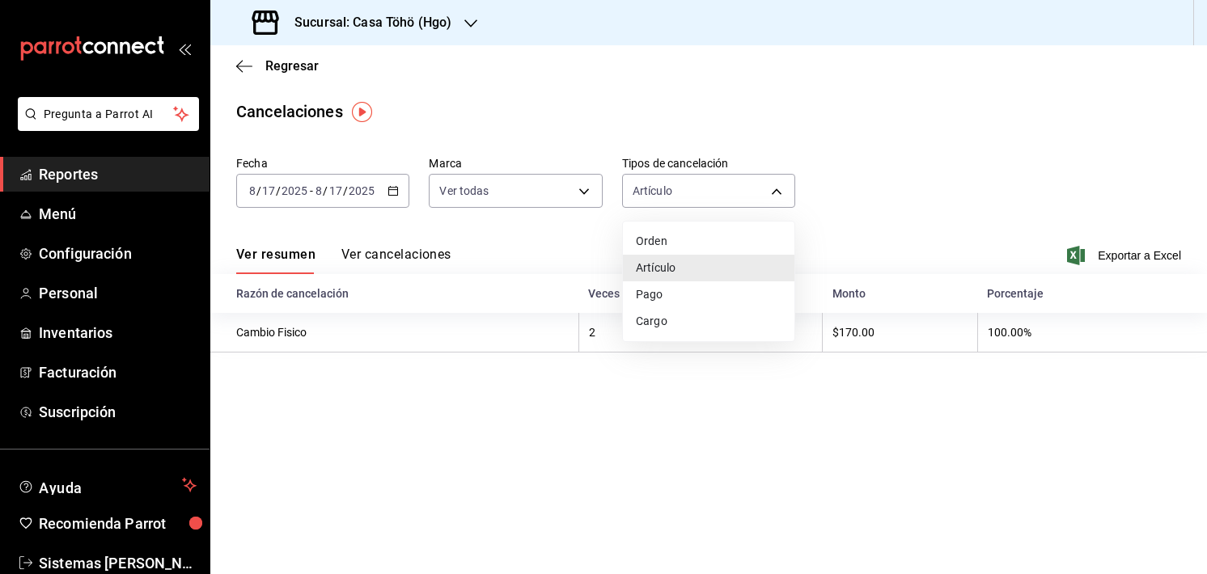
click at [673, 193] on body "Pregunta a Parrot AI Reportes Menú Configuración Personal Inventarios Facturaci…" at bounding box center [603, 287] width 1207 height 574
click at [595, 450] on div at bounding box center [603, 287] width 1207 height 574
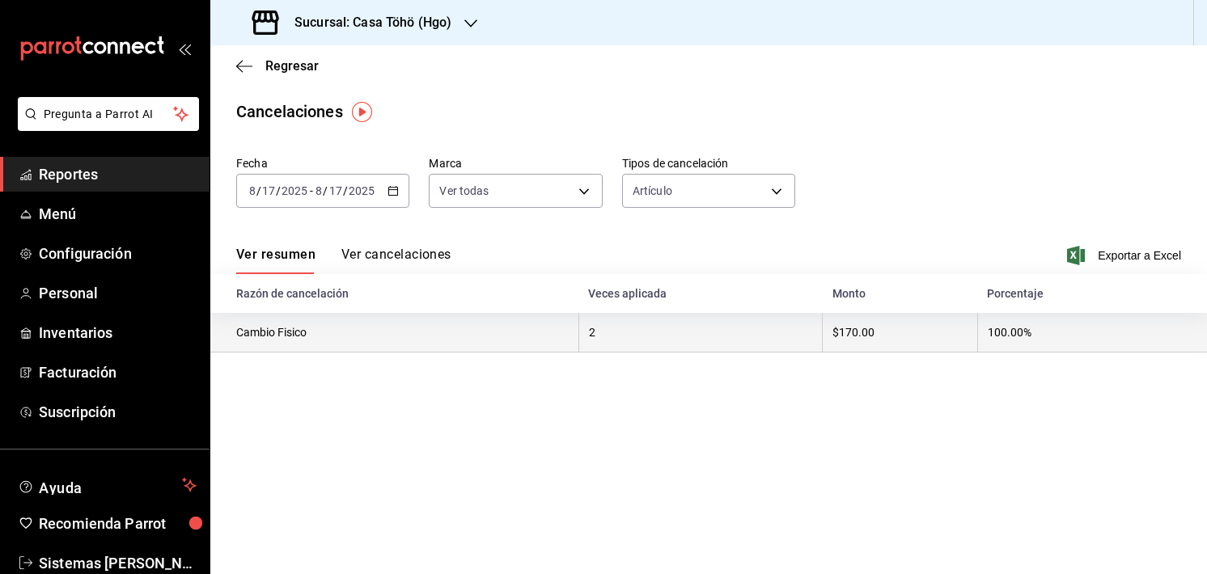
click at [615, 337] on th "2" at bounding box center [700, 333] width 244 height 40
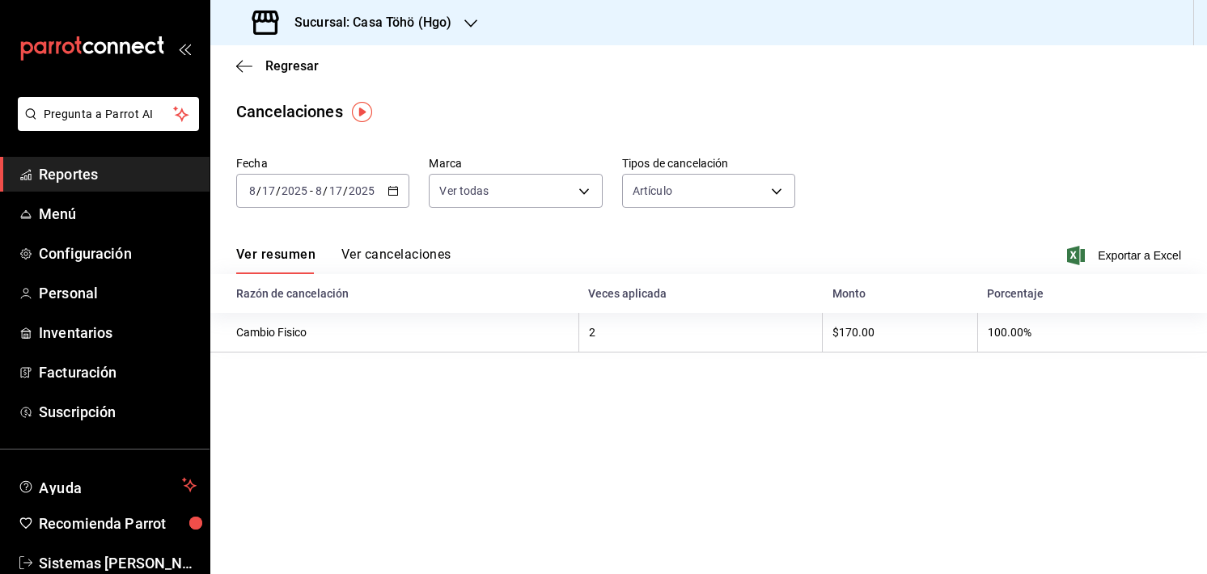
click at [421, 256] on button "Ver cancelaciones" at bounding box center [396, 261] width 110 height 28
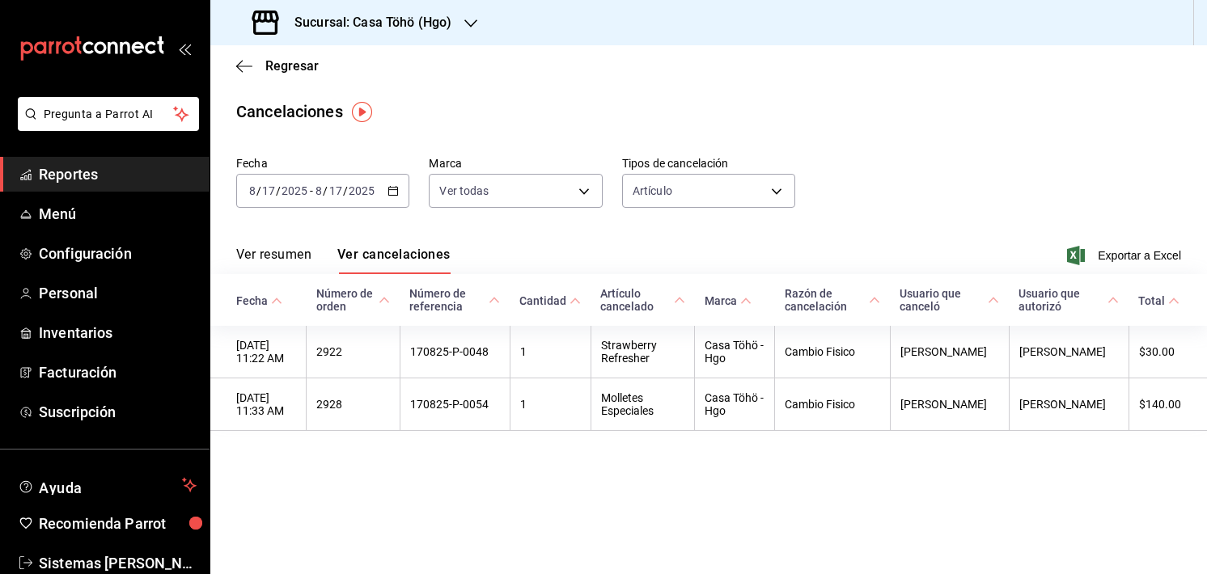
click at [1067, 72] on div "Regresar" at bounding box center [708, 65] width 997 height 41
